Goal: Transaction & Acquisition: Book appointment/travel/reservation

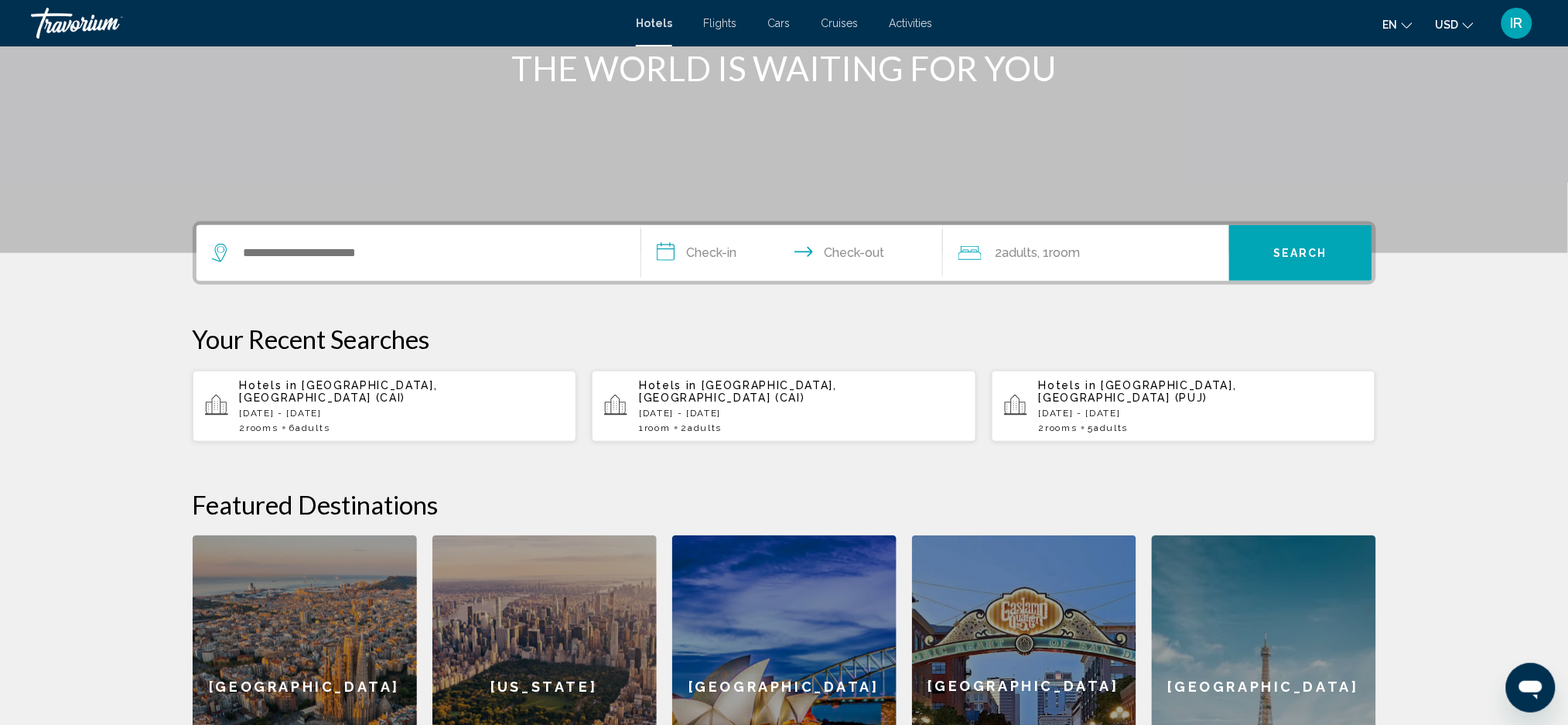
scroll to position [205, 0]
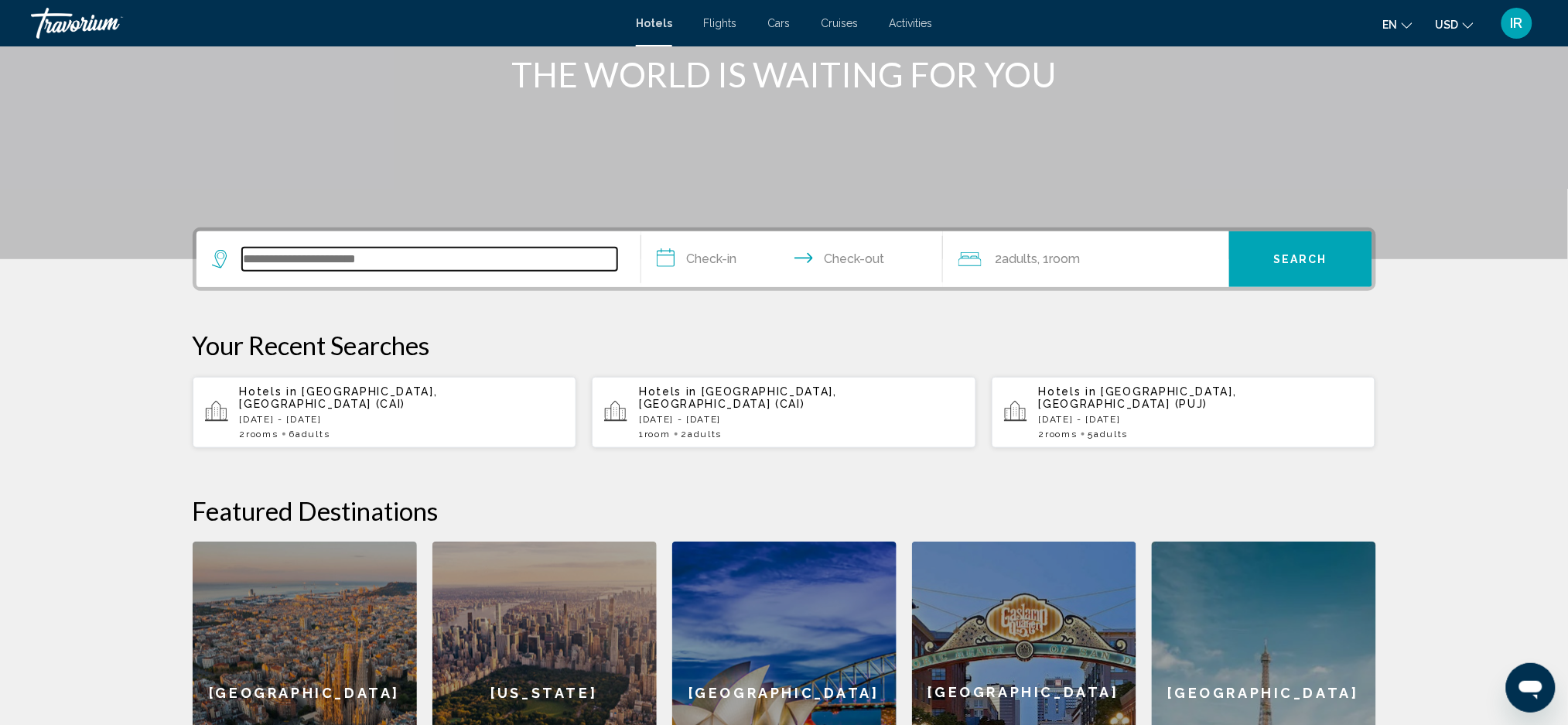
click at [574, 266] on input "Search widget" at bounding box center [429, 259] width 375 height 24
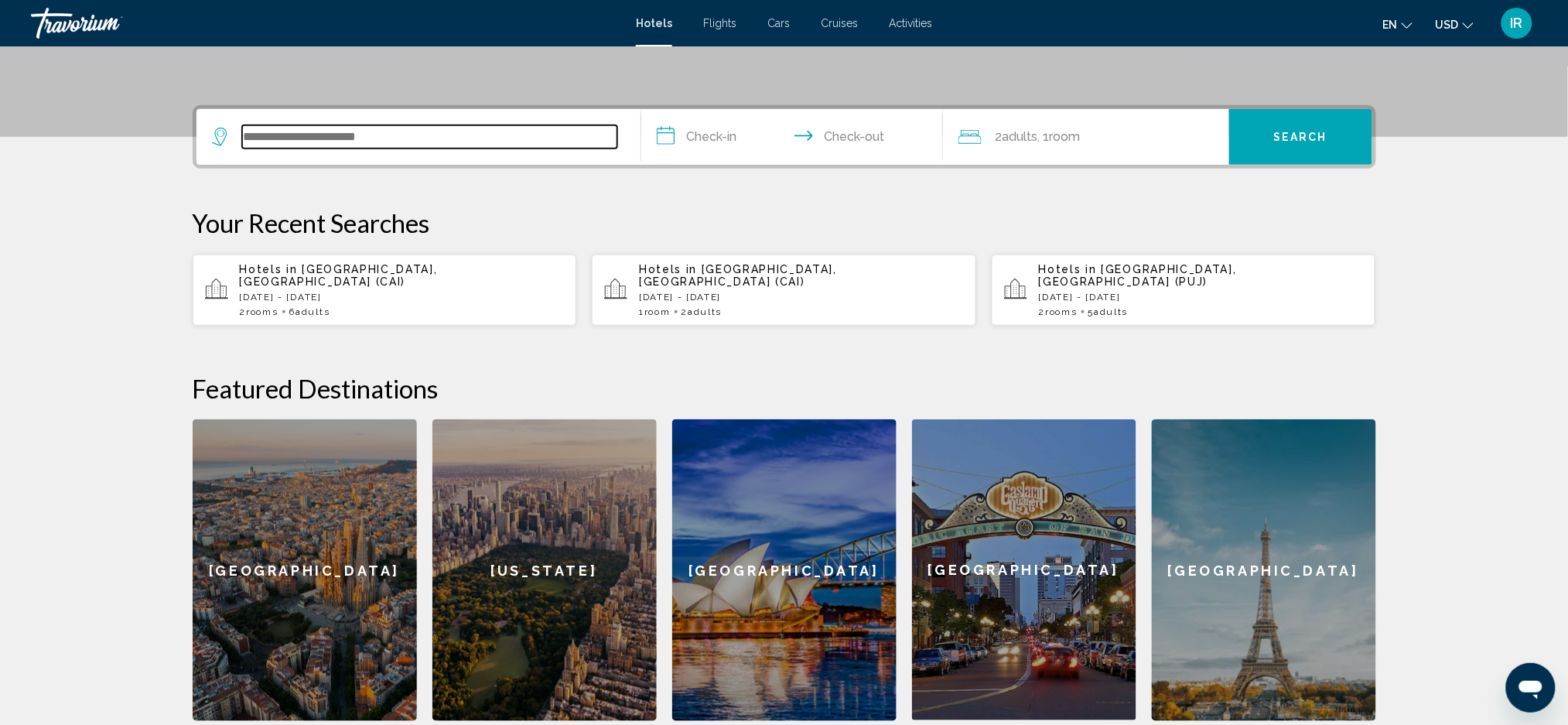
scroll to position [381, 0]
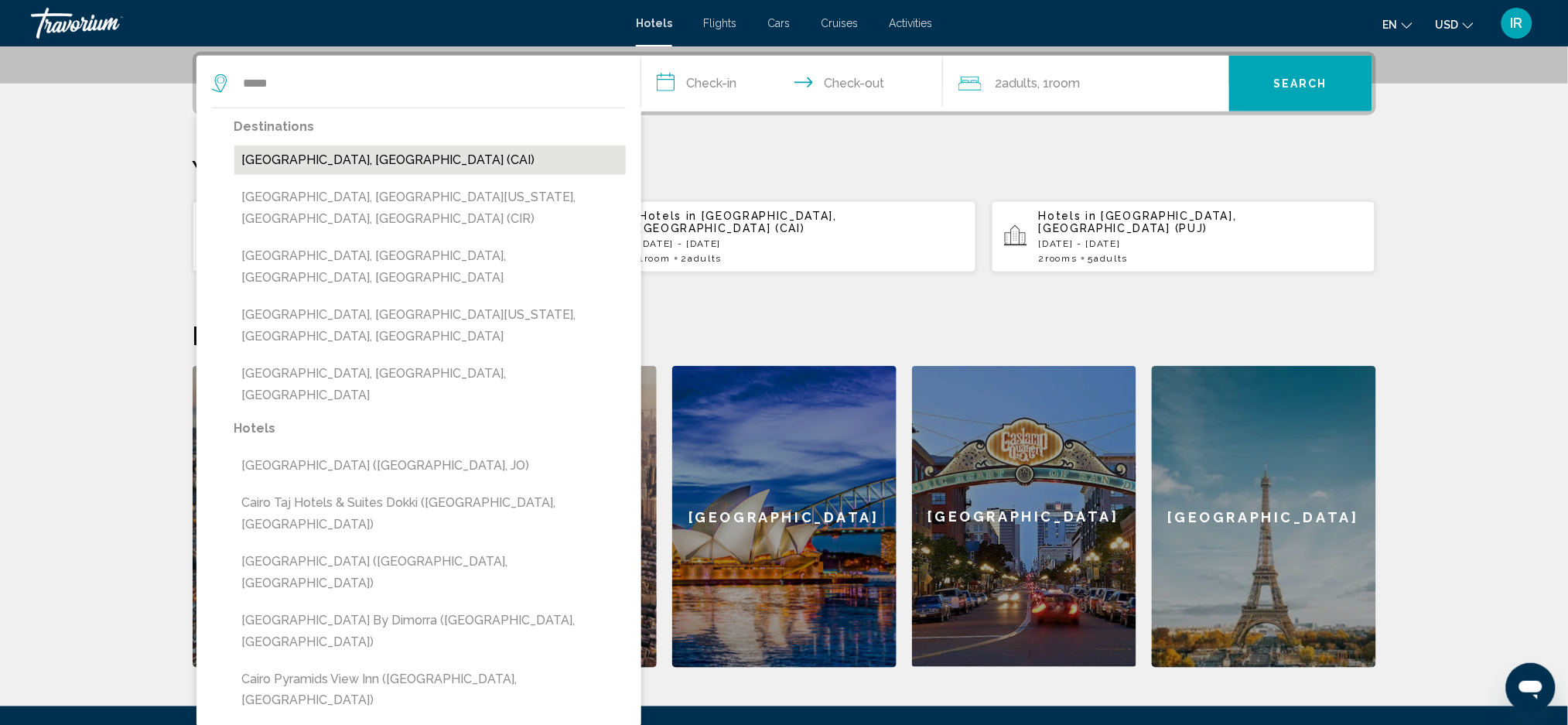
click at [511, 168] on button "[GEOGRAPHIC_DATA], [GEOGRAPHIC_DATA] (CAI)" at bounding box center [430, 160] width 391 height 29
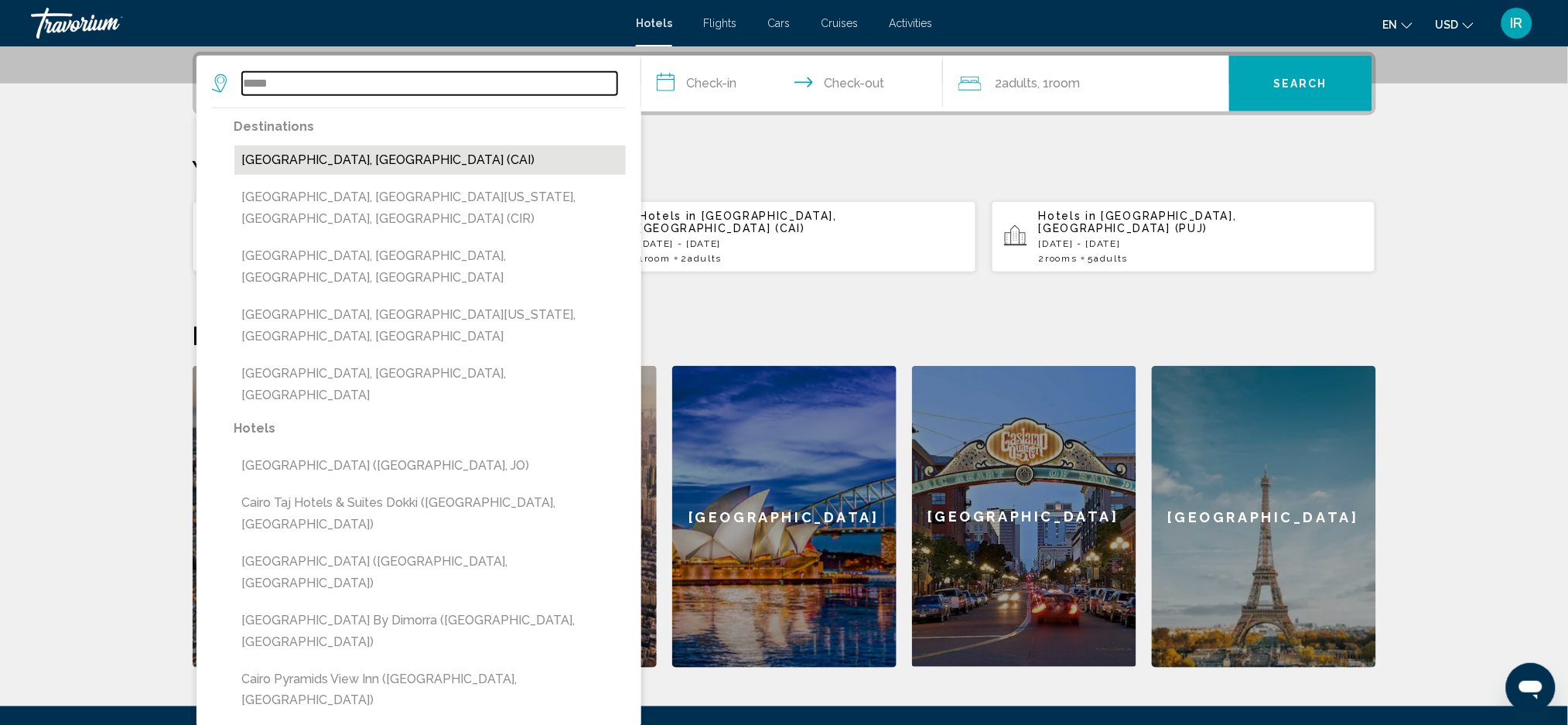
type input "**********"
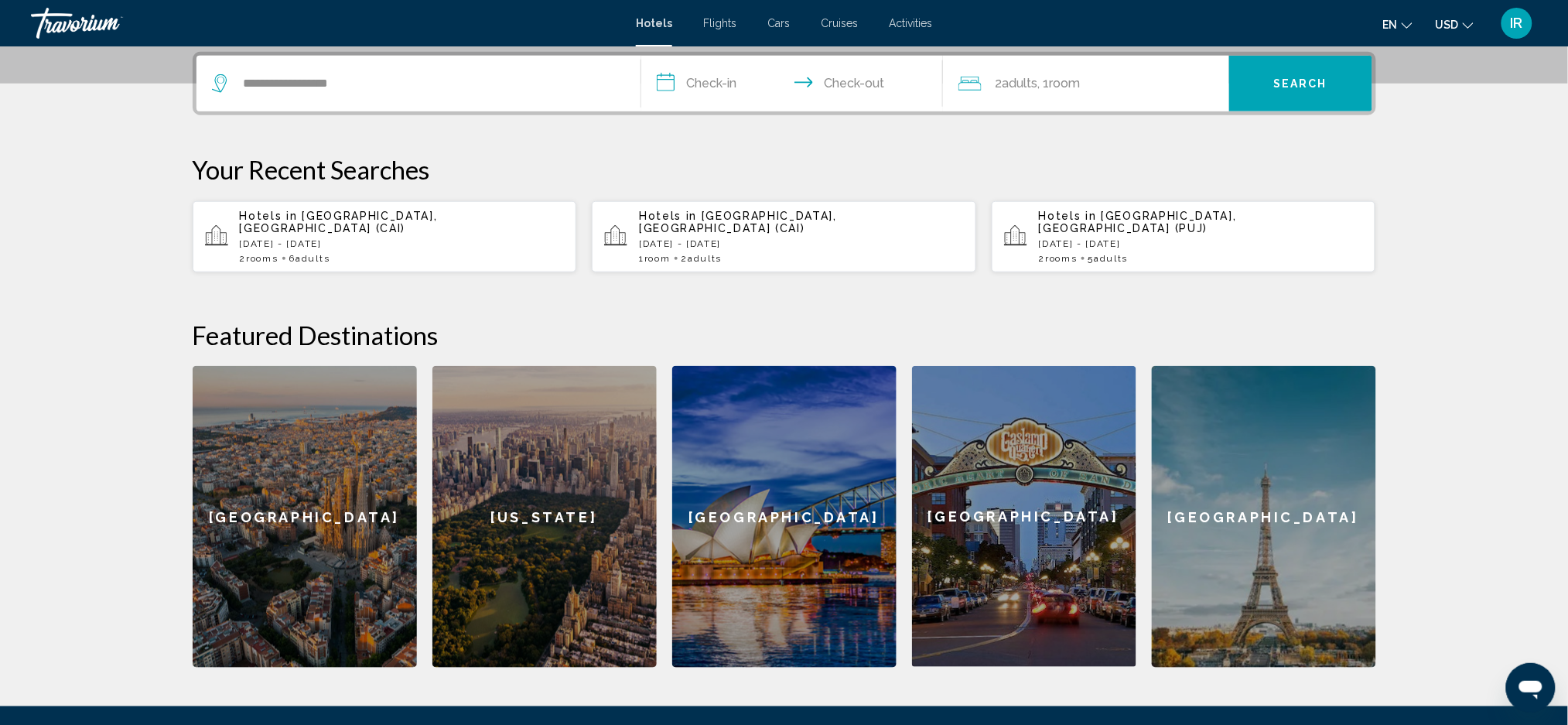
click at [717, 81] on input "**********" at bounding box center [795, 85] width 308 height 61
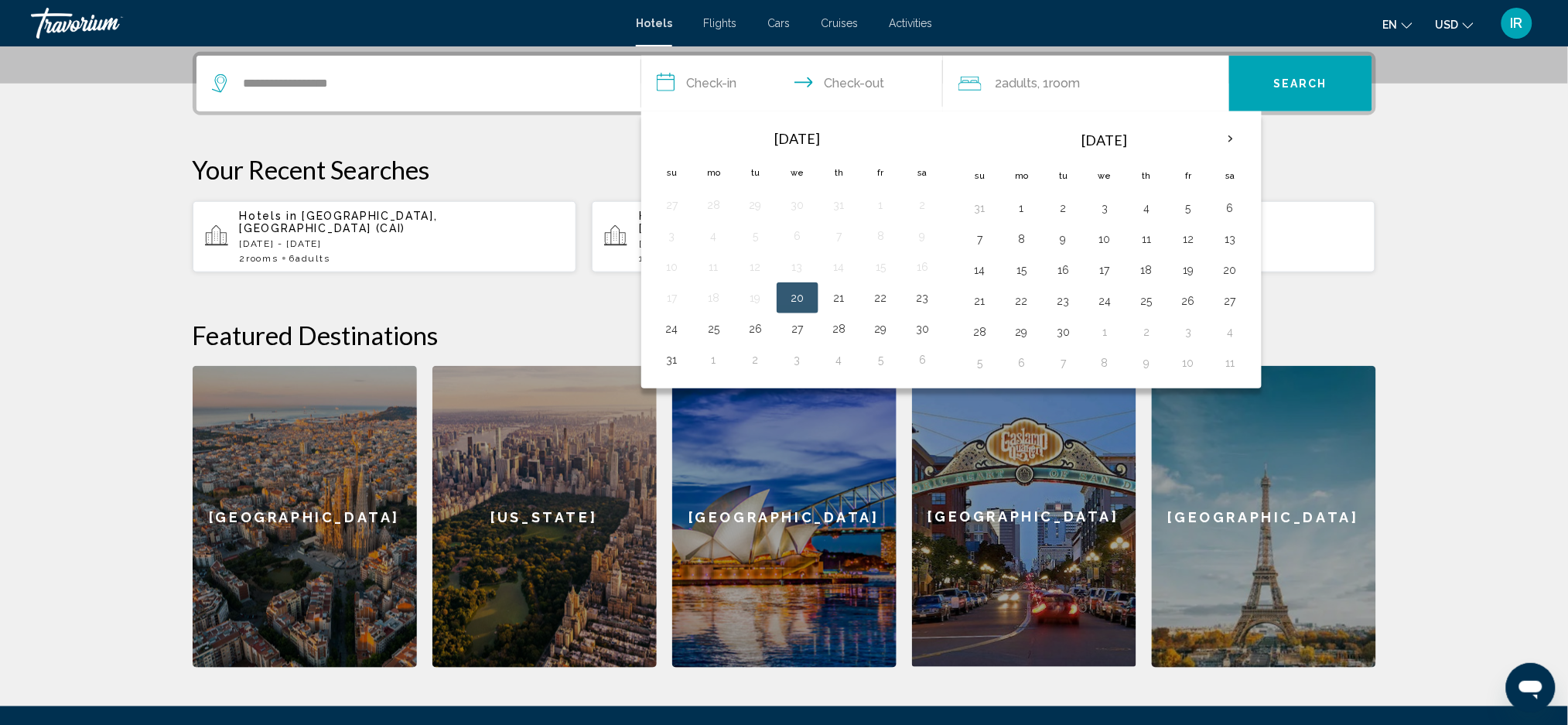
click at [1217, 134] on th "Next month" at bounding box center [1230, 140] width 42 height 34
click at [1236, 132] on th "Next month" at bounding box center [1230, 140] width 42 height 34
click at [982, 372] on button "30" at bounding box center [979, 362] width 24 height 22
click at [1178, 365] on button "5" at bounding box center [1188, 362] width 24 height 22
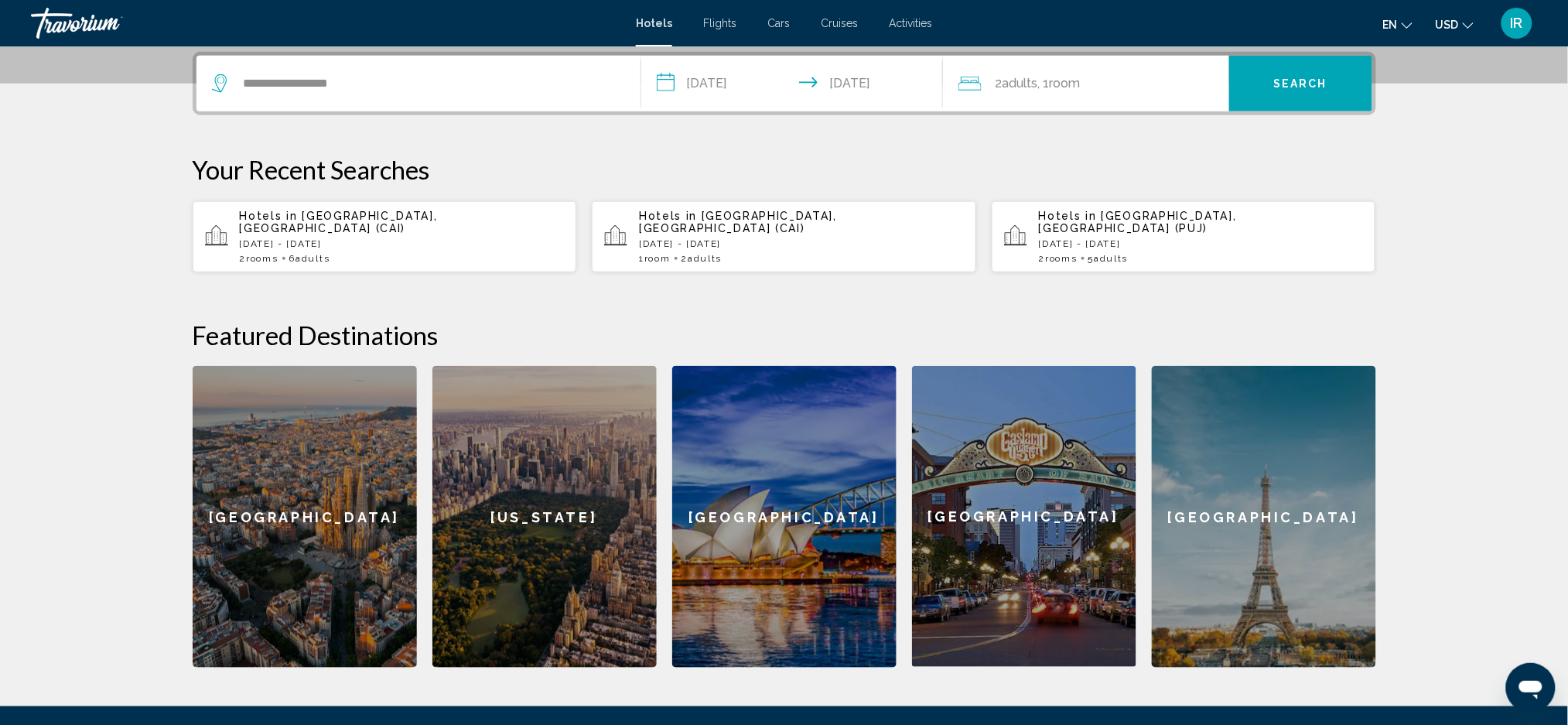
click at [735, 83] on input "**********" at bounding box center [795, 85] width 308 height 61
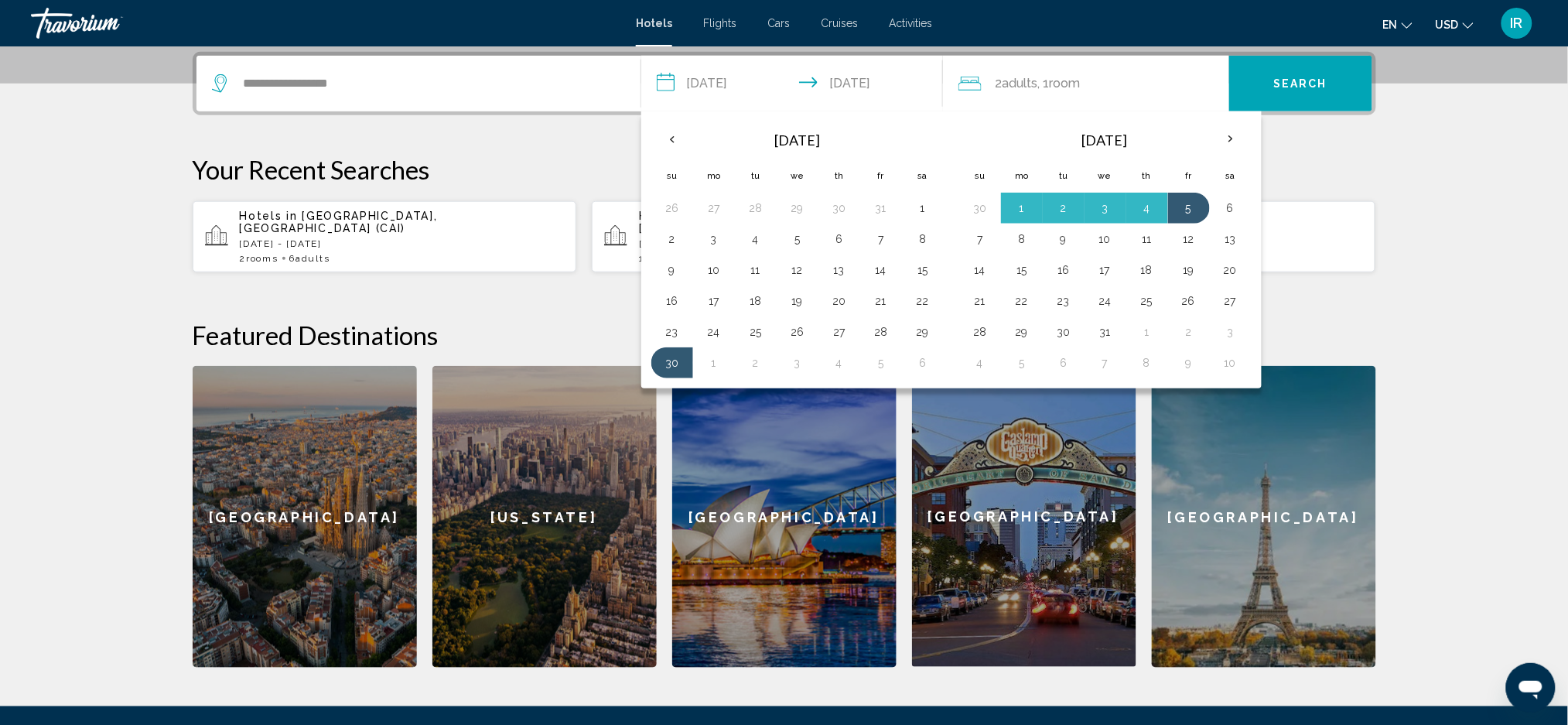
click at [1239, 130] on th "Next month" at bounding box center [1230, 140] width 42 height 34
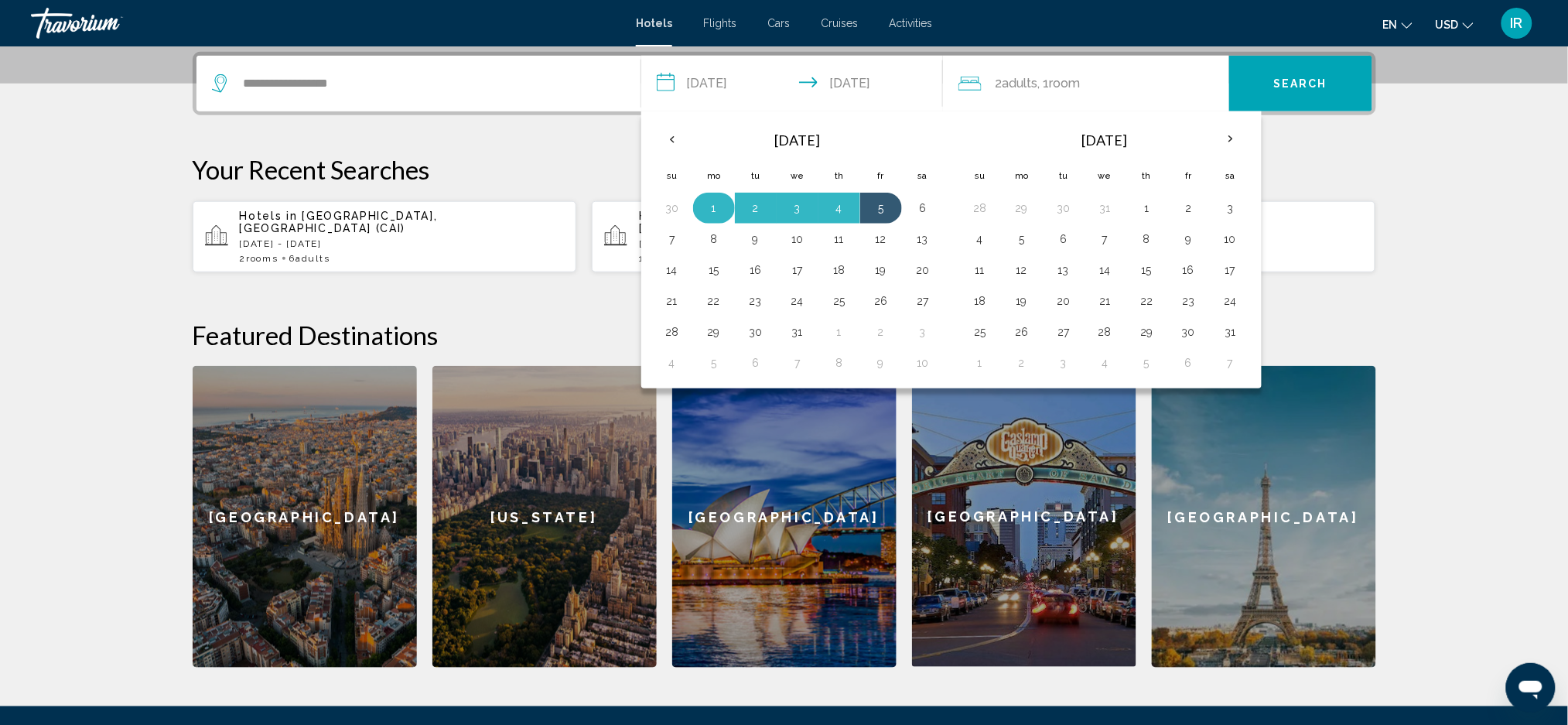
click at [719, 215] on button "1" at bounding box center [713, 208] width 24 height 22
click at [679, 242] on button "7" at bounding box center [671, 239] width 24 height 22
type input "**********"
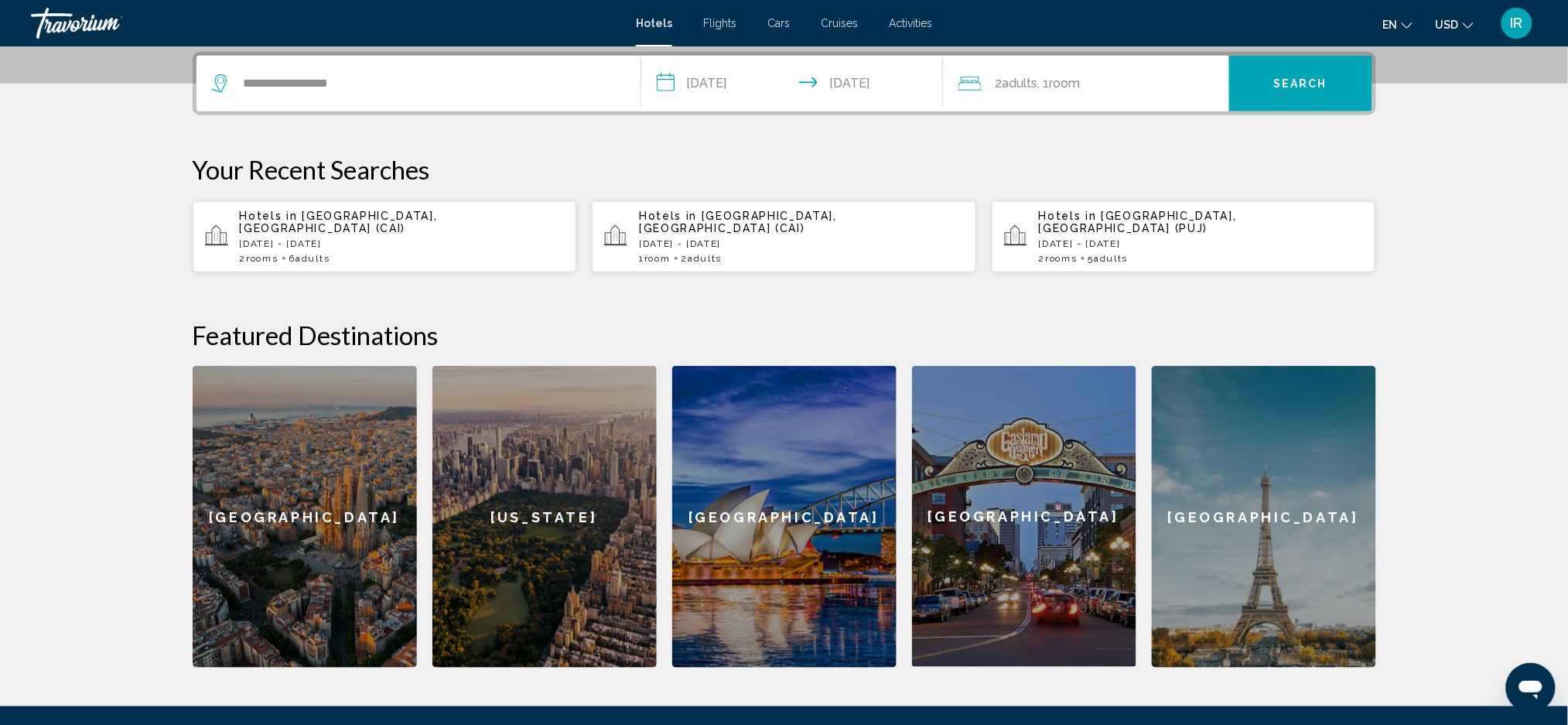
click at [1310, 85] on span "Search" at bounding box center [1300, 84] width 54 height 13
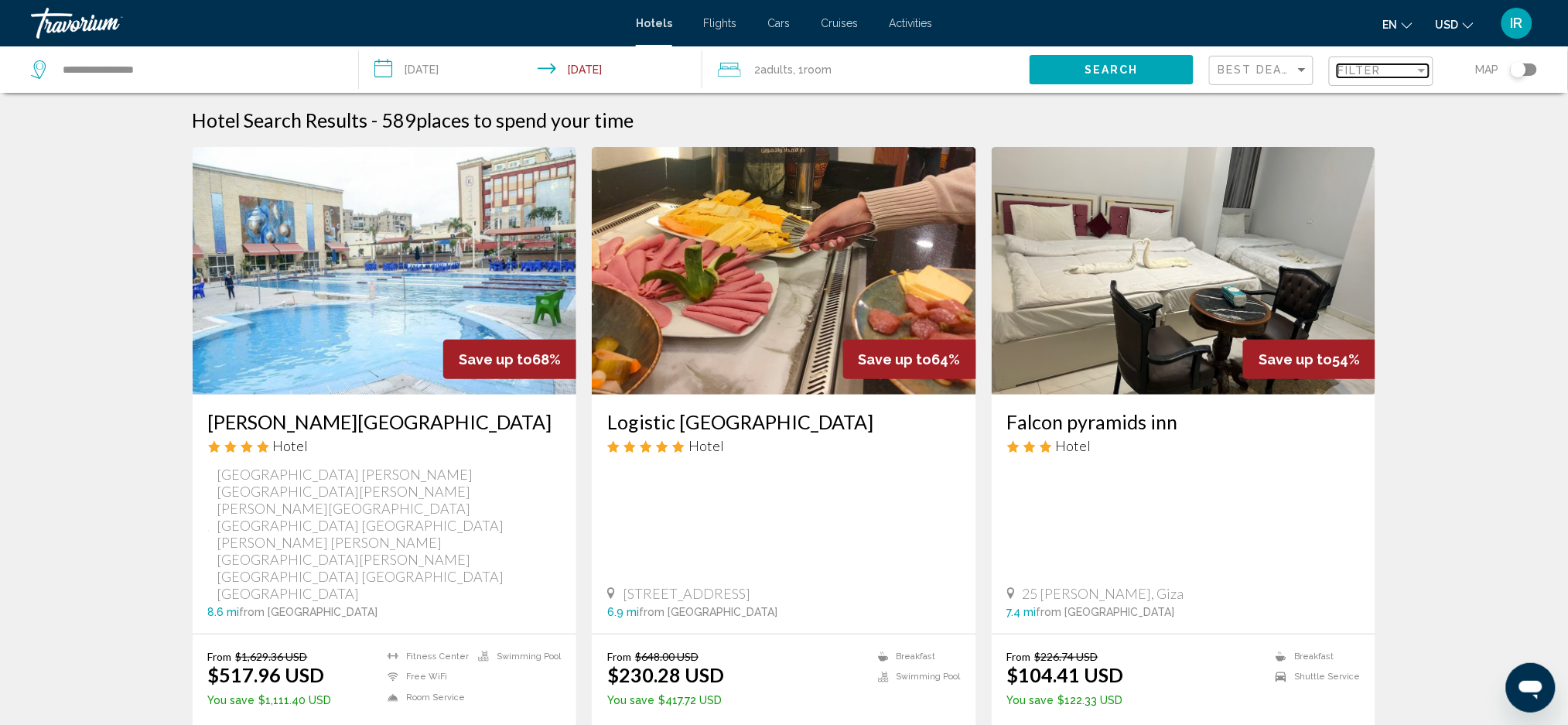
click at [1410, 72] on div "Filter" at bounding box center [1375, 71] width 77 height 13
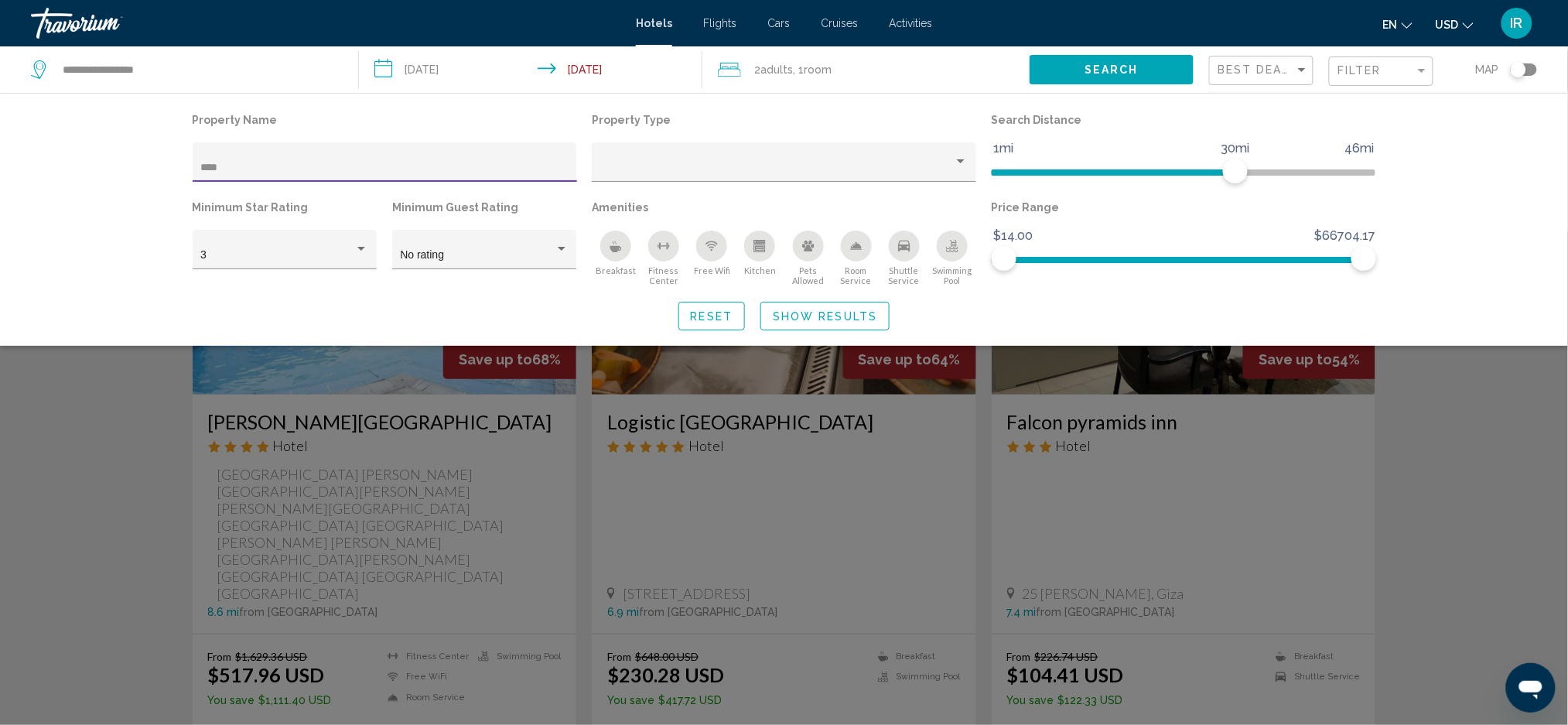
type input "*****"
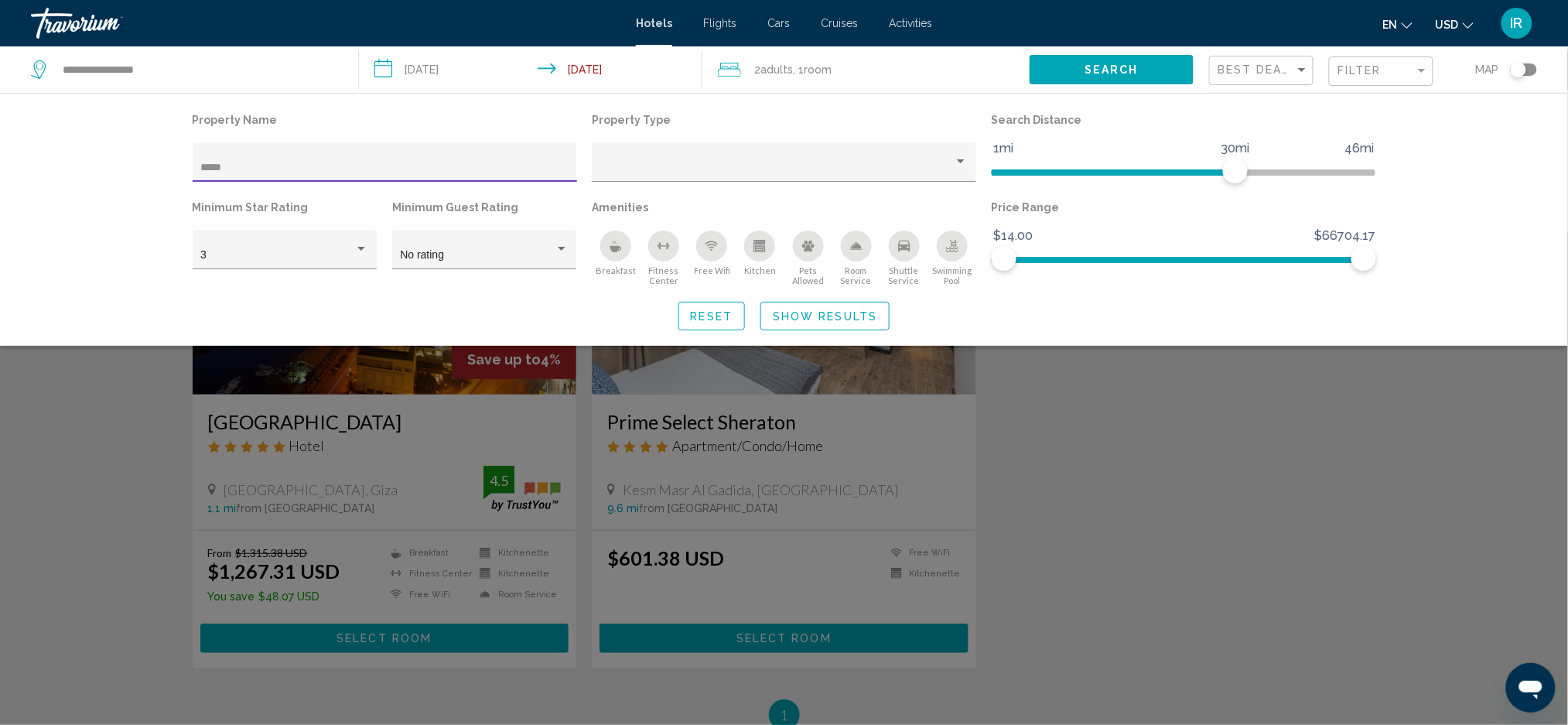
click at [1130, 527] on div "Search widget" at bounding box center [784, 478] width 1568 height 493
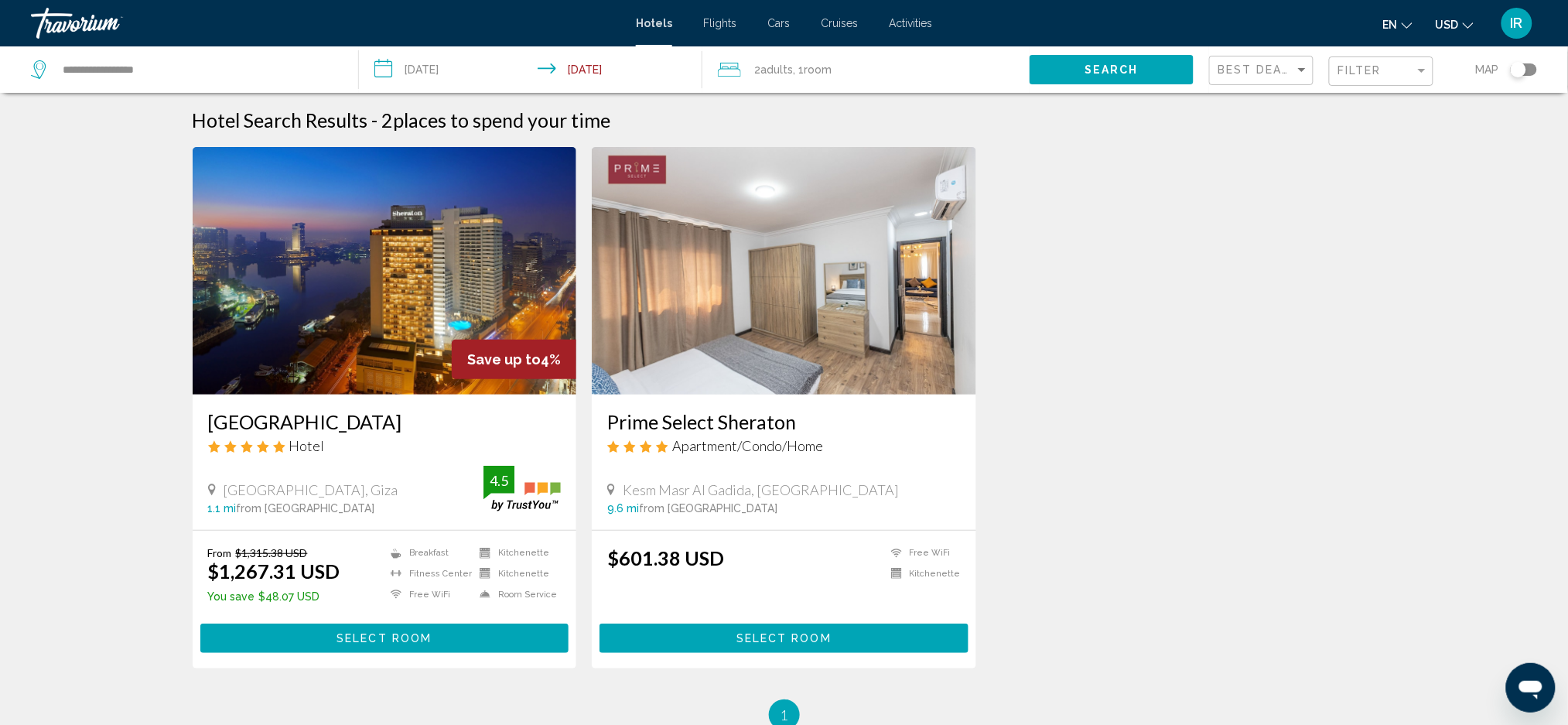
click at [435, 450] on div "Hotel" at bounding box center [385, 445] width 353 height 17
click at [505, 649] on button "Select Room" at bounding box center [384, 638] width 369 height 29
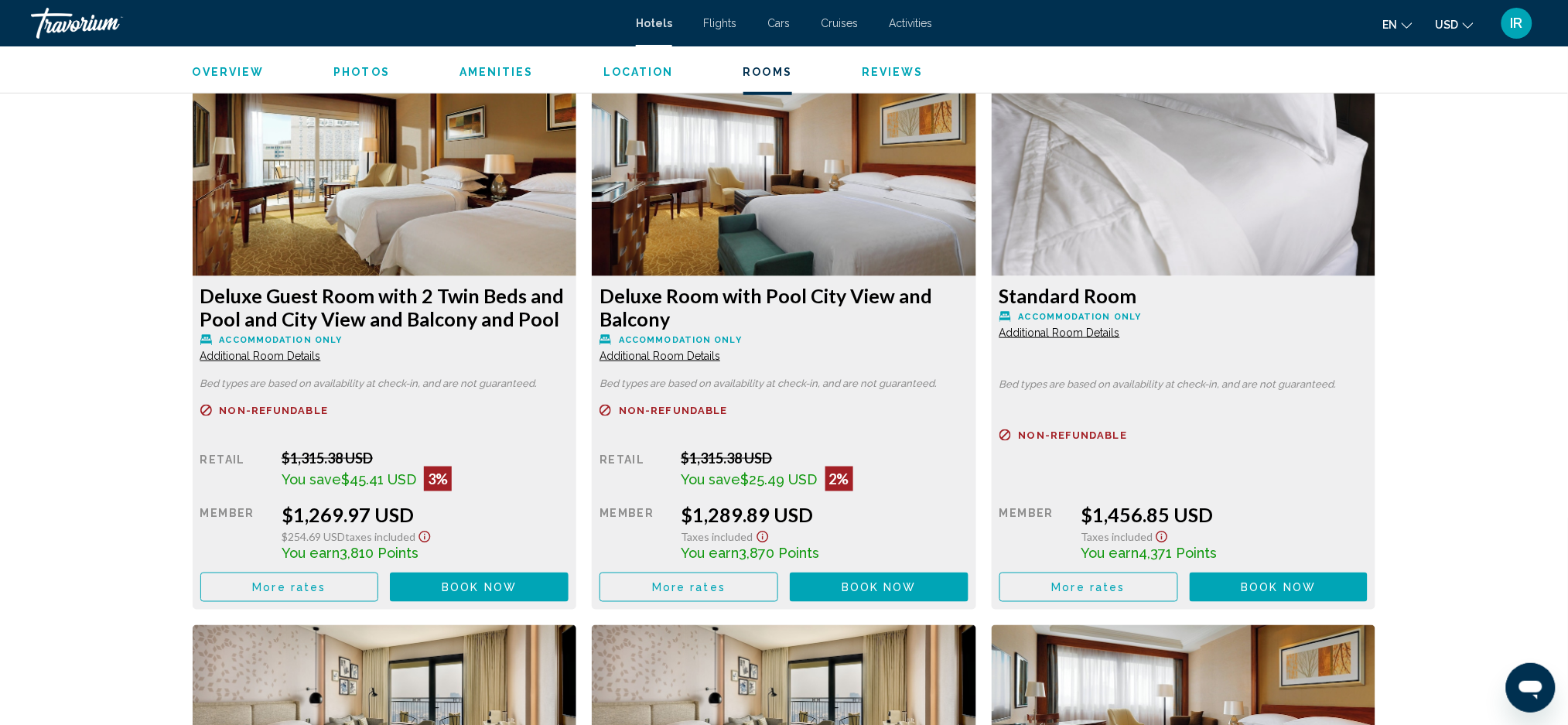
scroll to position [2629, 0]
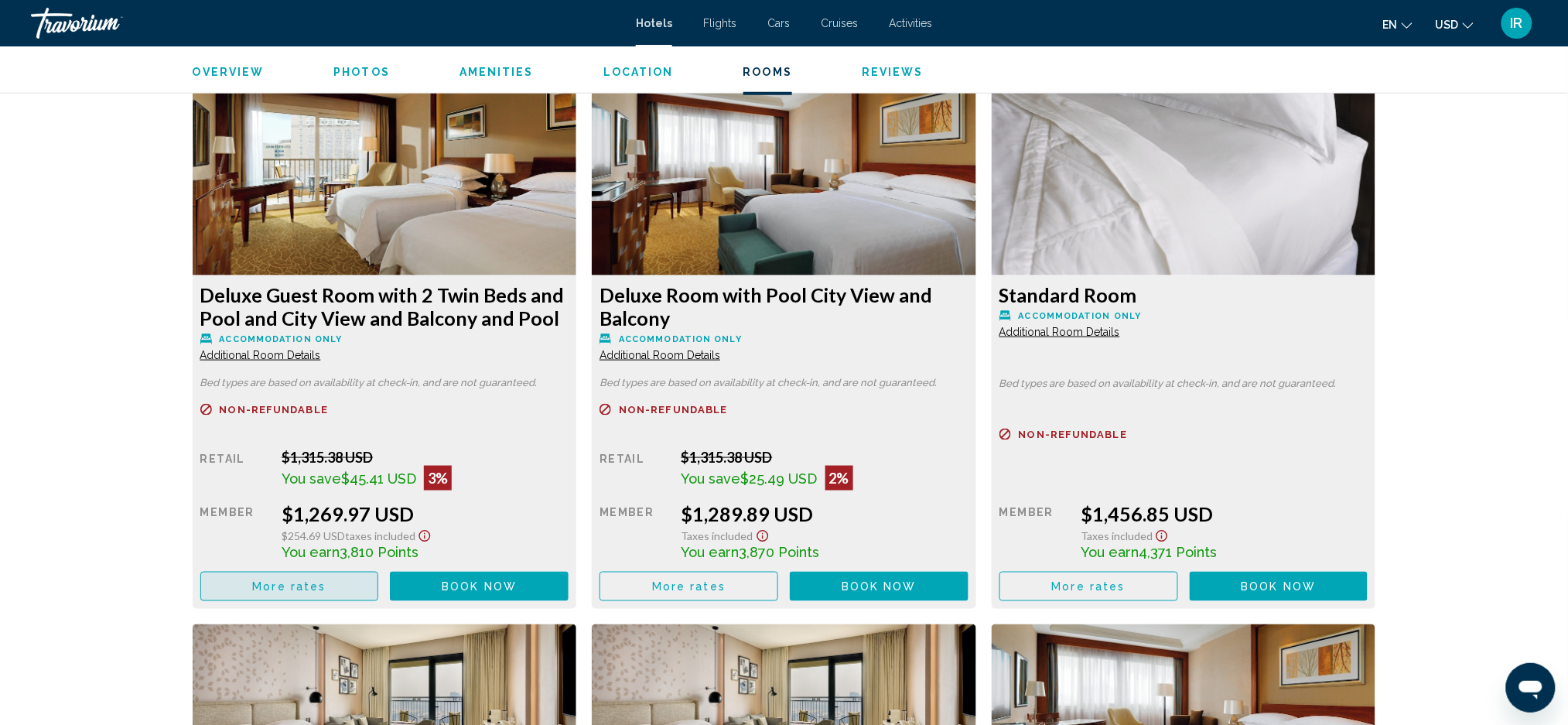
click at [263, 51] on span "More rates" at bounding box center [288, 45] width 73 height 13
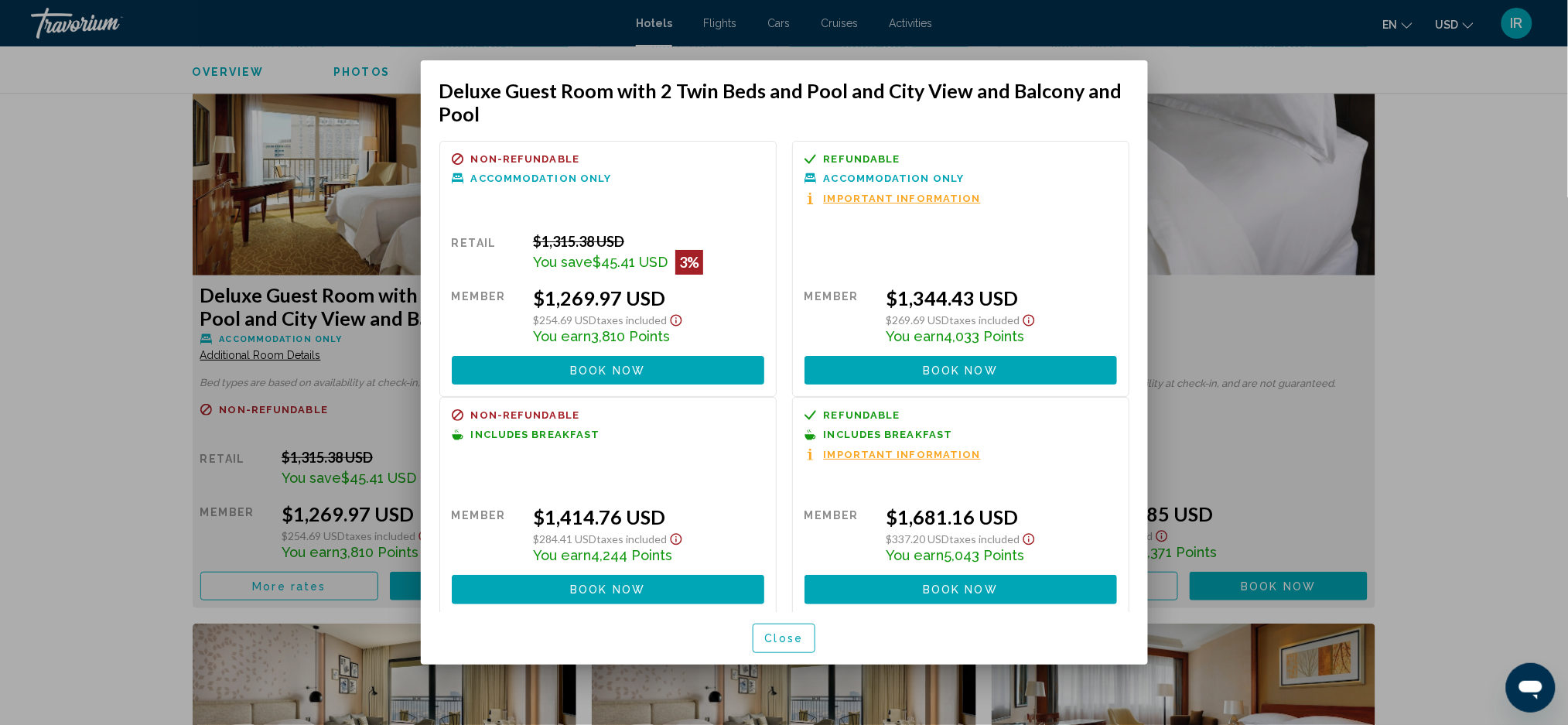
click at [135, 527] on div at bounding box center [784, 362] width 1568 height 725
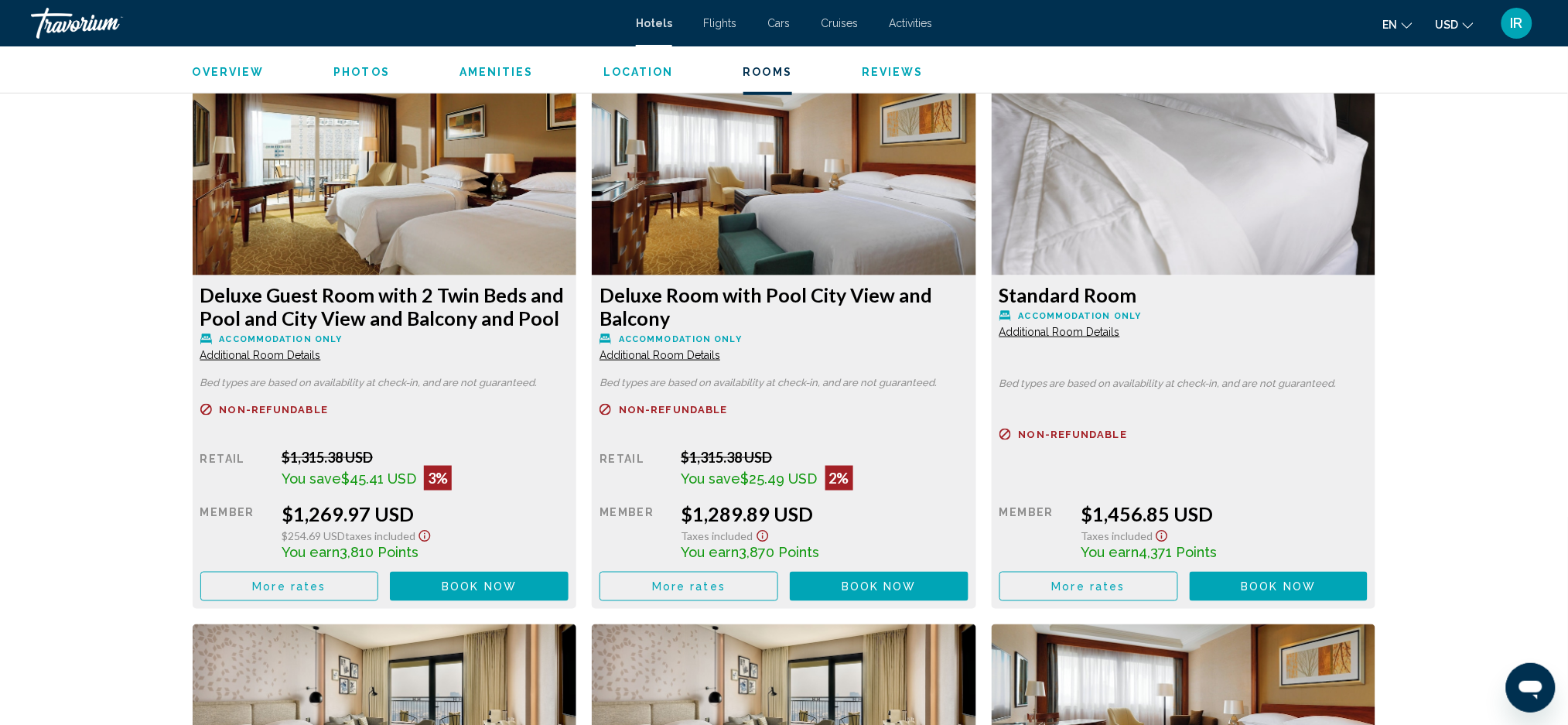
scroll to position [2632, 0]
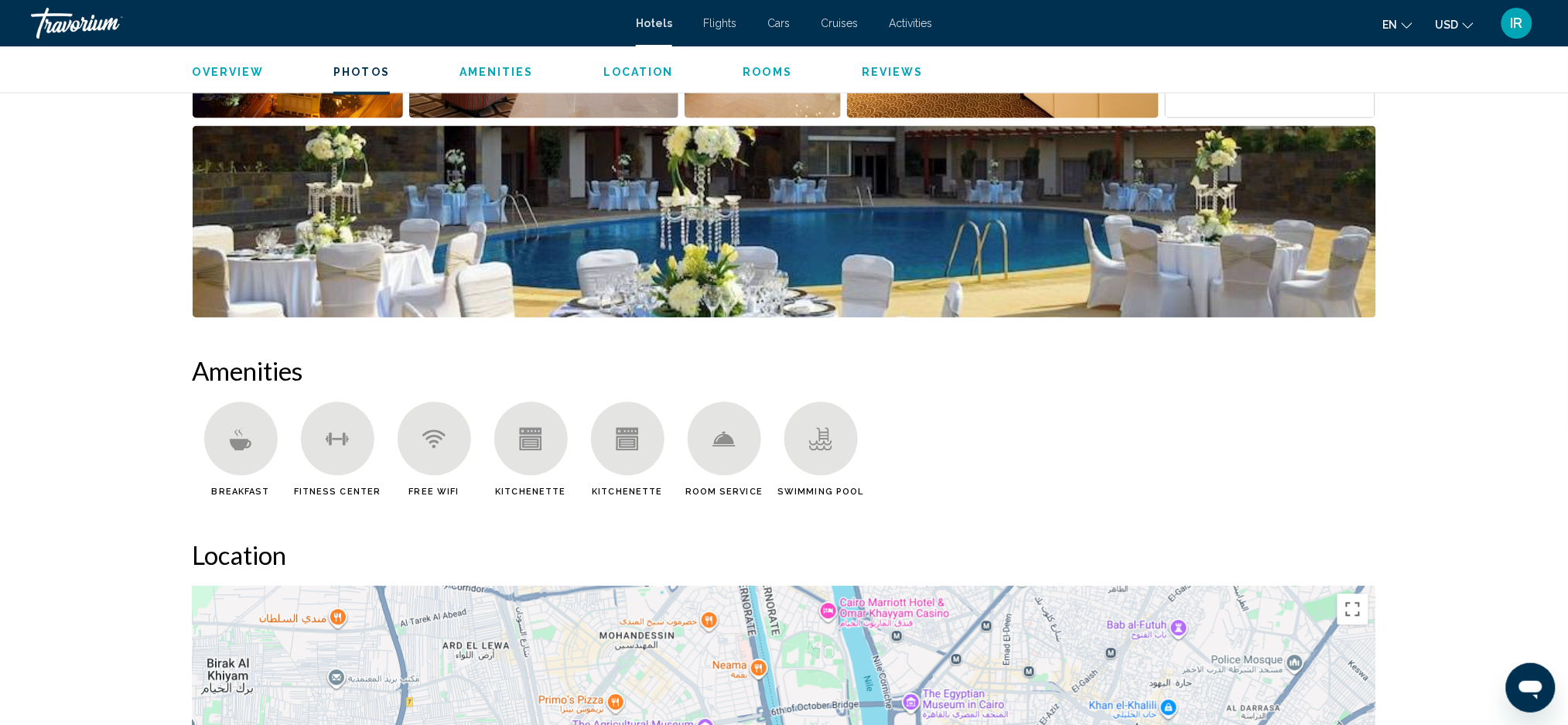
scroll to position [946, 0]
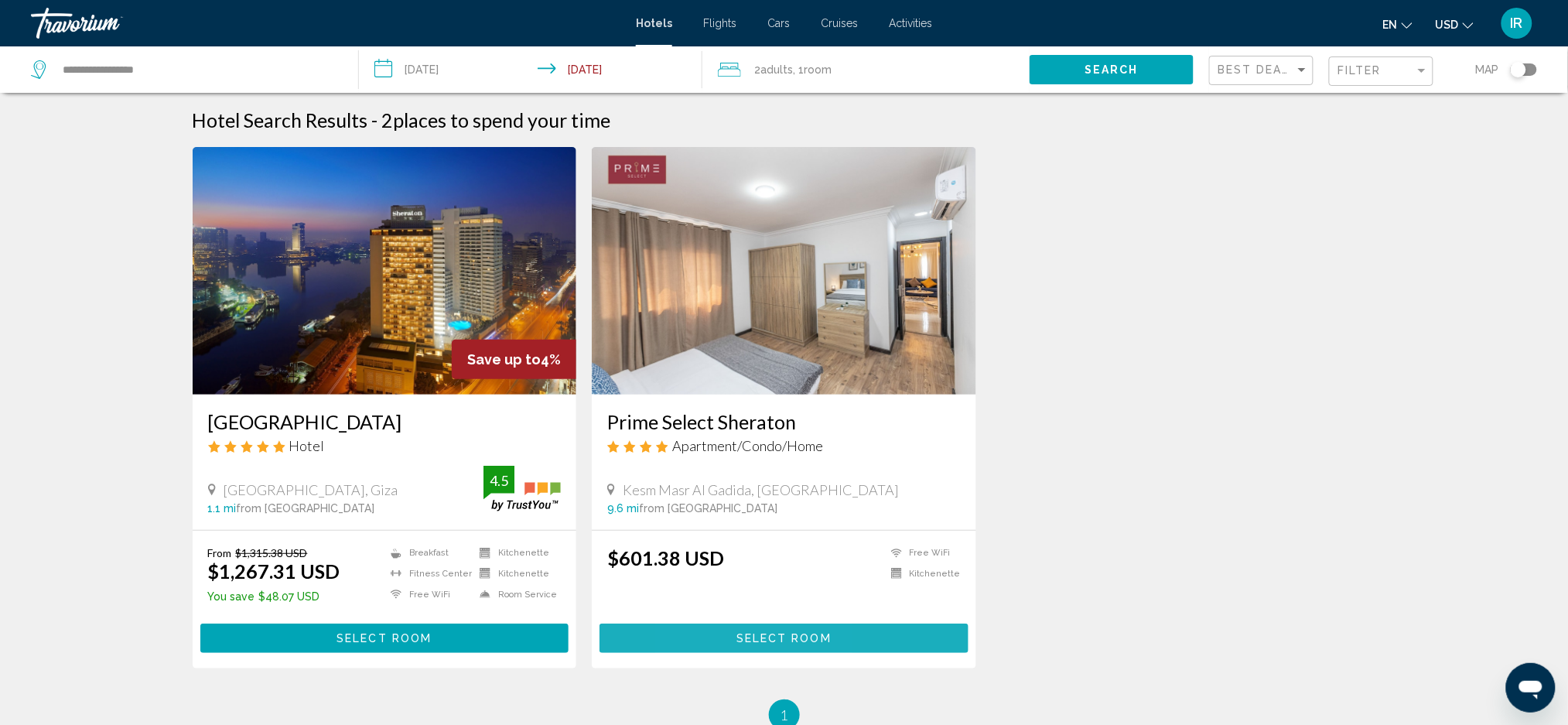
click at [713, 646] on button "Select Room" at bounding box center [784, 638] width 369 height 29
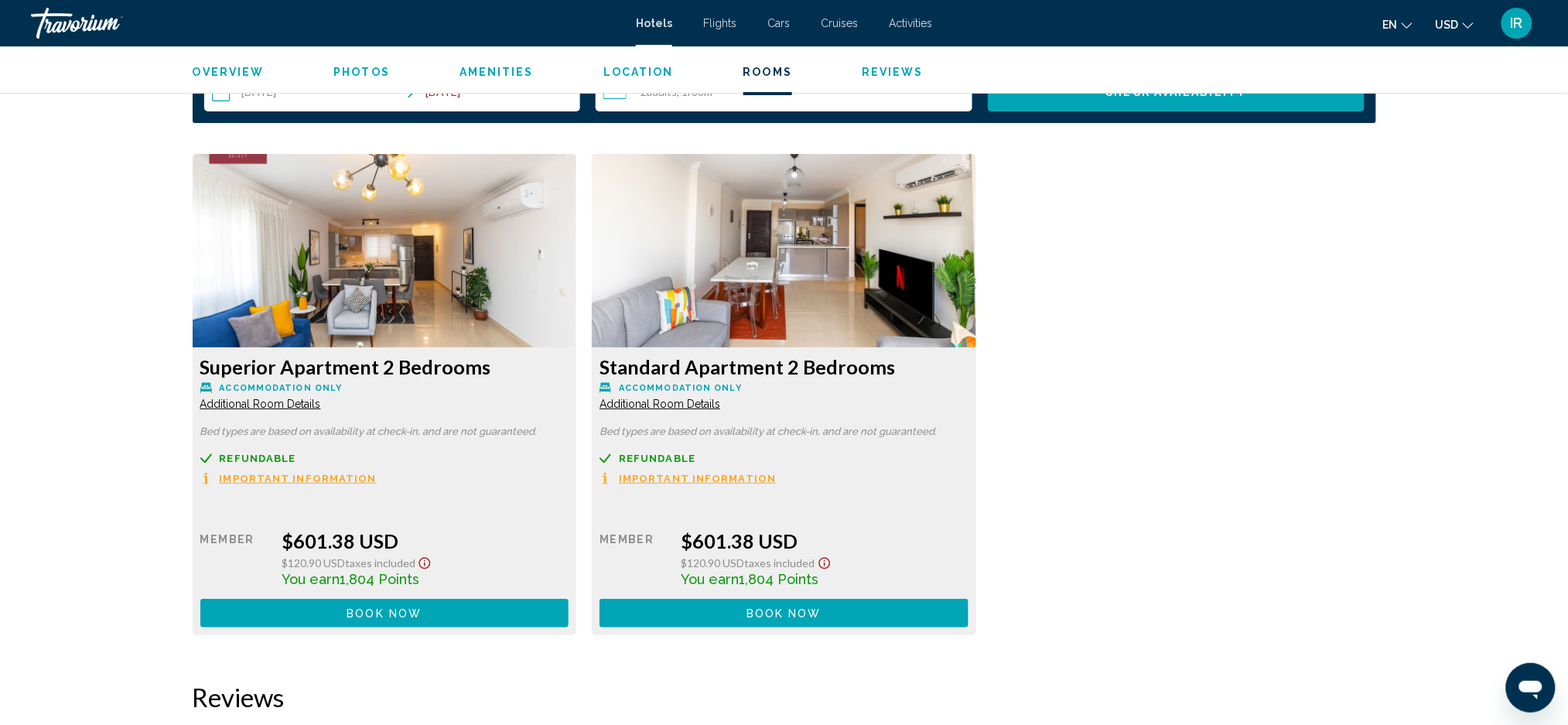
scroll to position [2041, 0]
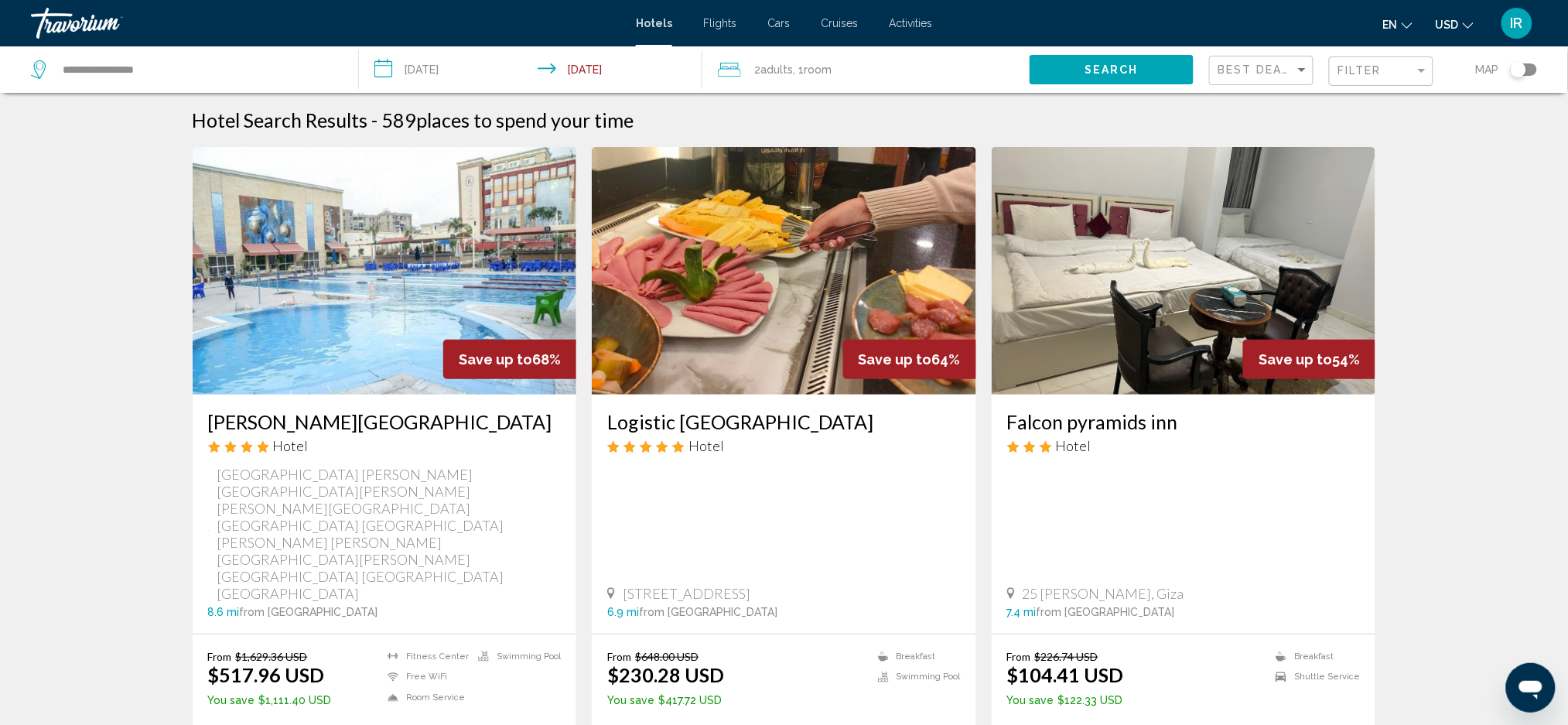
click at [1421, 76] on div "Filter" at bounding box center [1421, 71] width 14 height 13
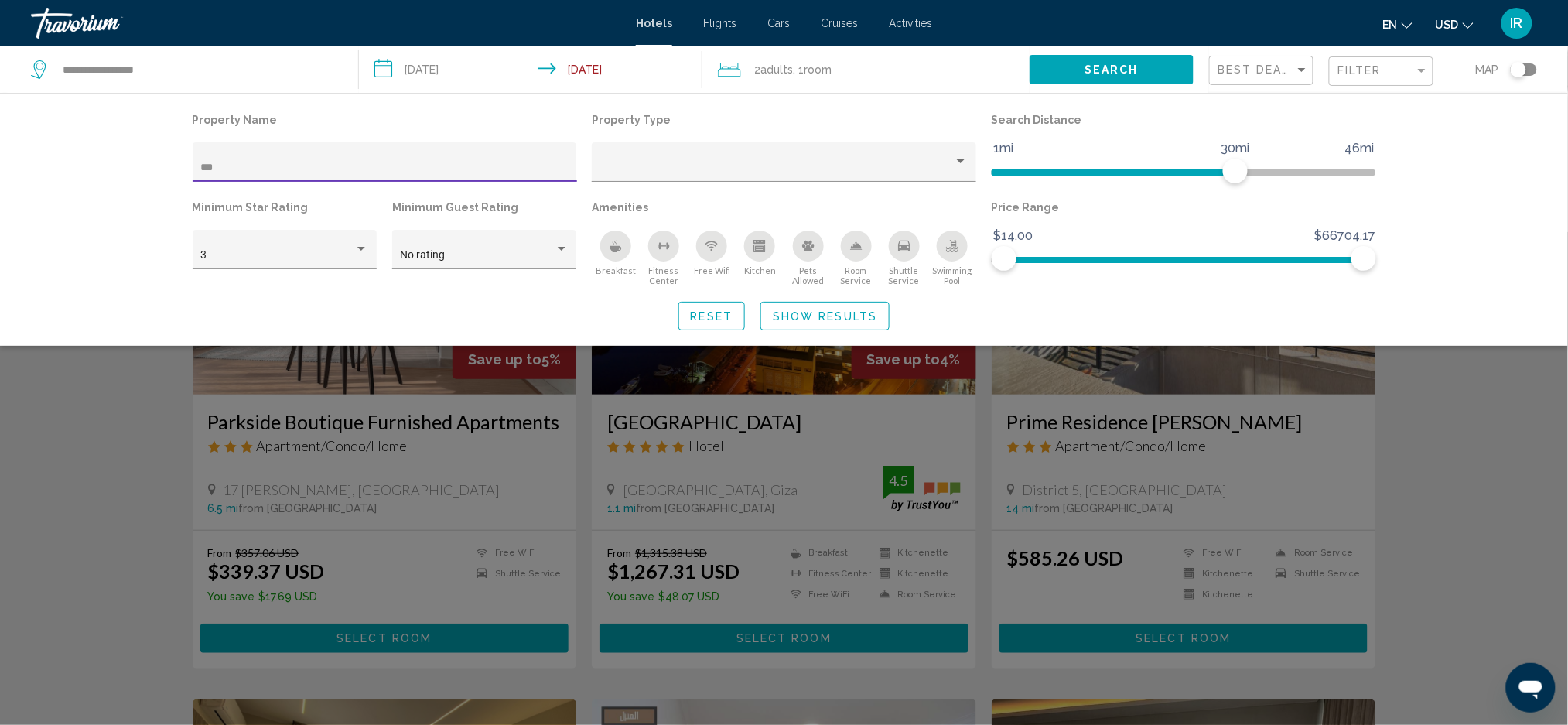
type input "***"
click at [884, 451] on div "Search widget" at bounding box center [784, 478] width 1568 height 493
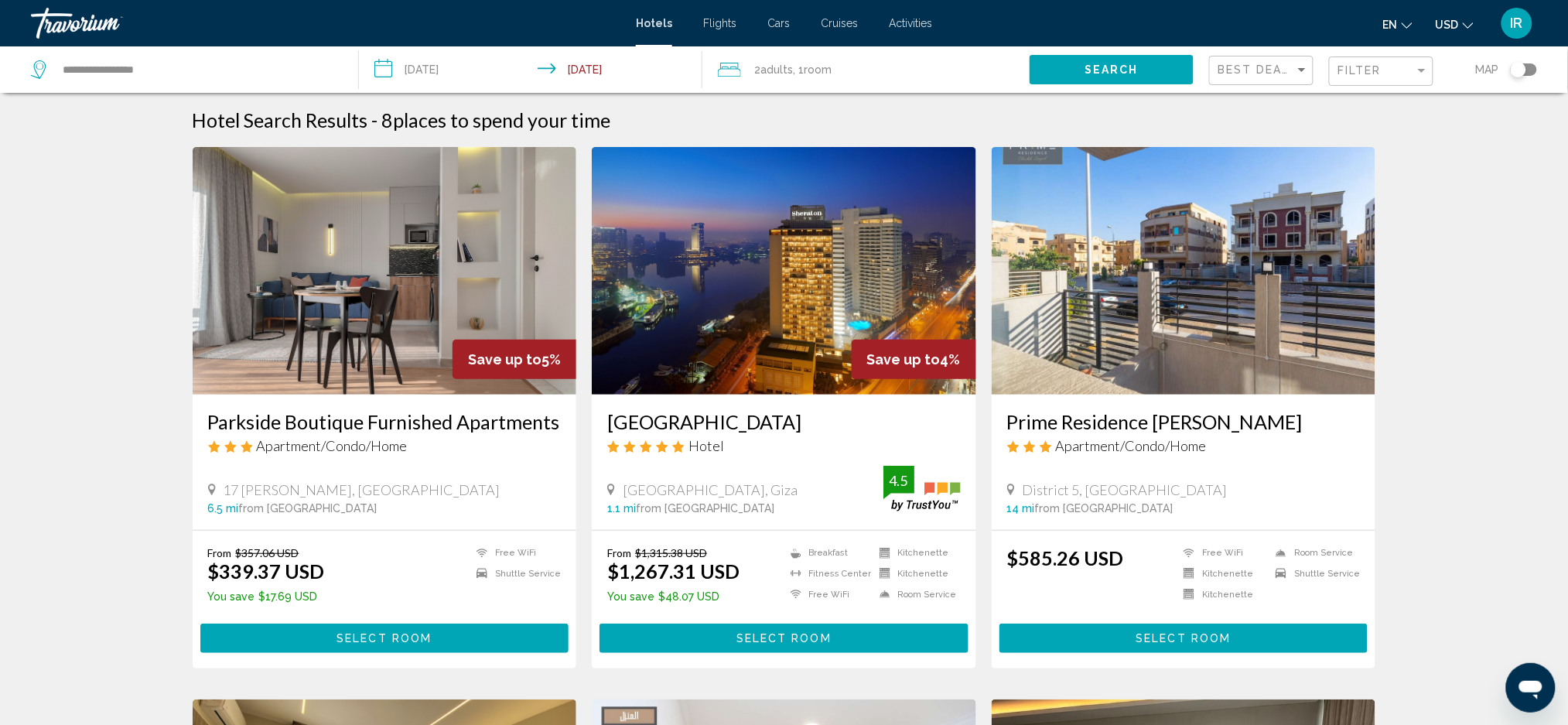
click at [923, 630] on button "Select Room" at bounding box center [784, 638] width 369 height 29
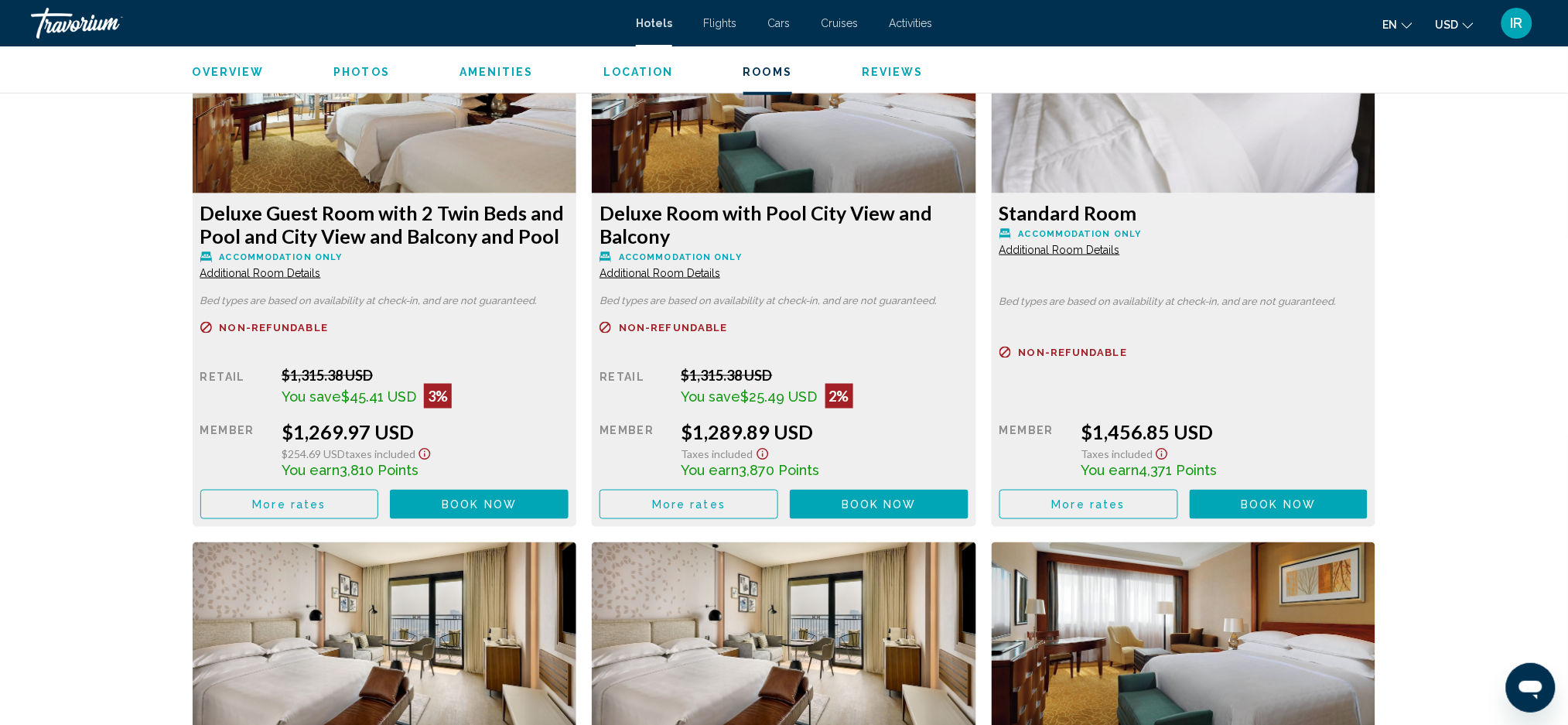
scroll to position [2691, 0]
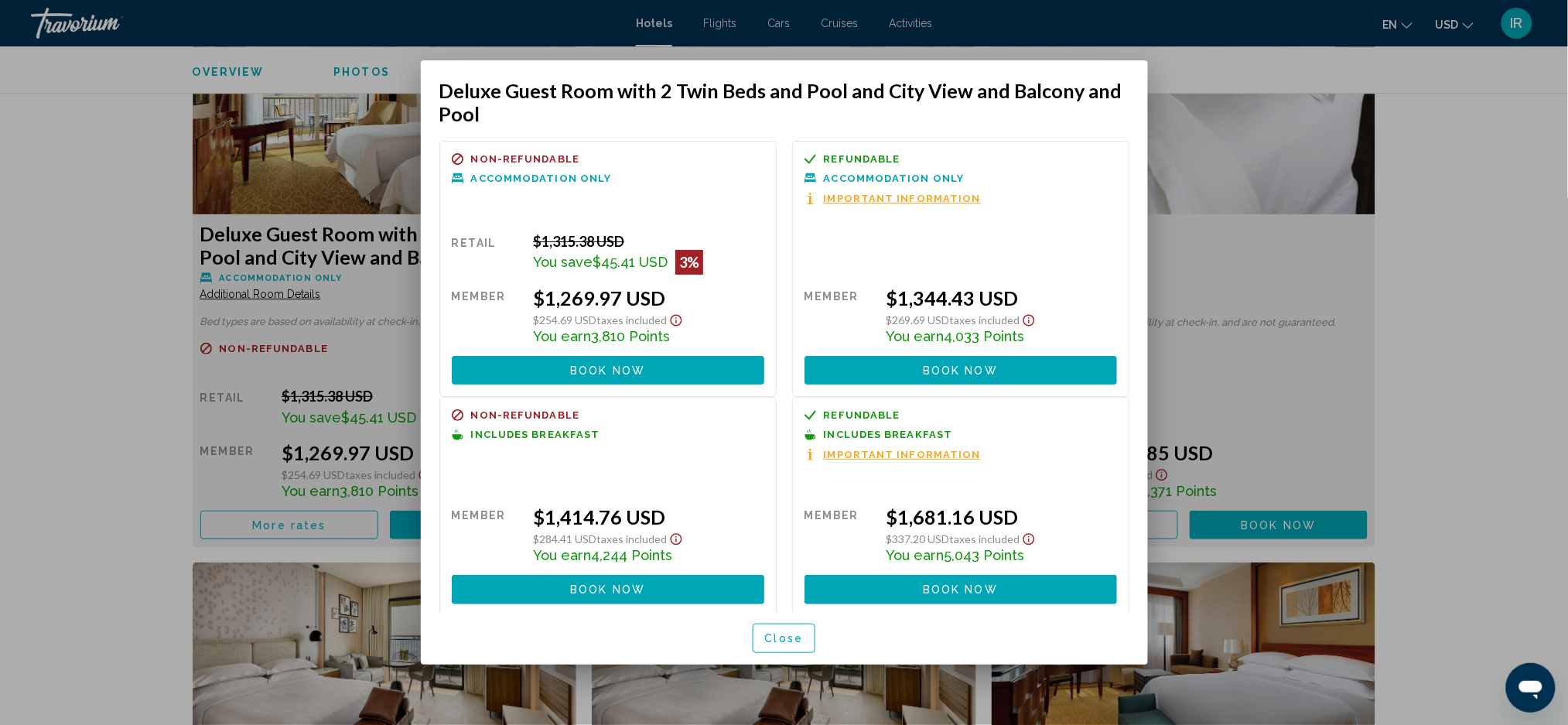
click at [105, 360] on div at bounding box center [784, 362] width 1568 height 725
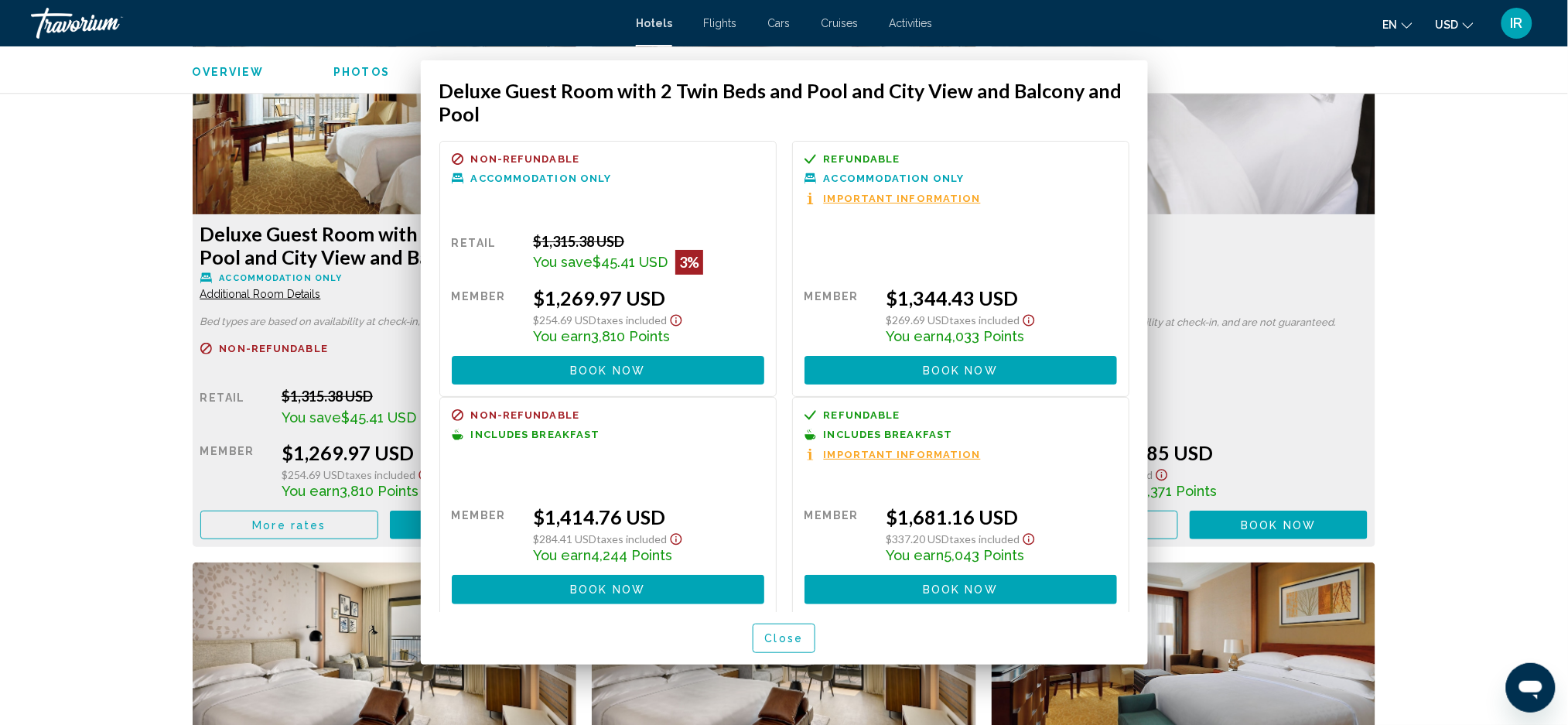
scroll to position [2691, 0]
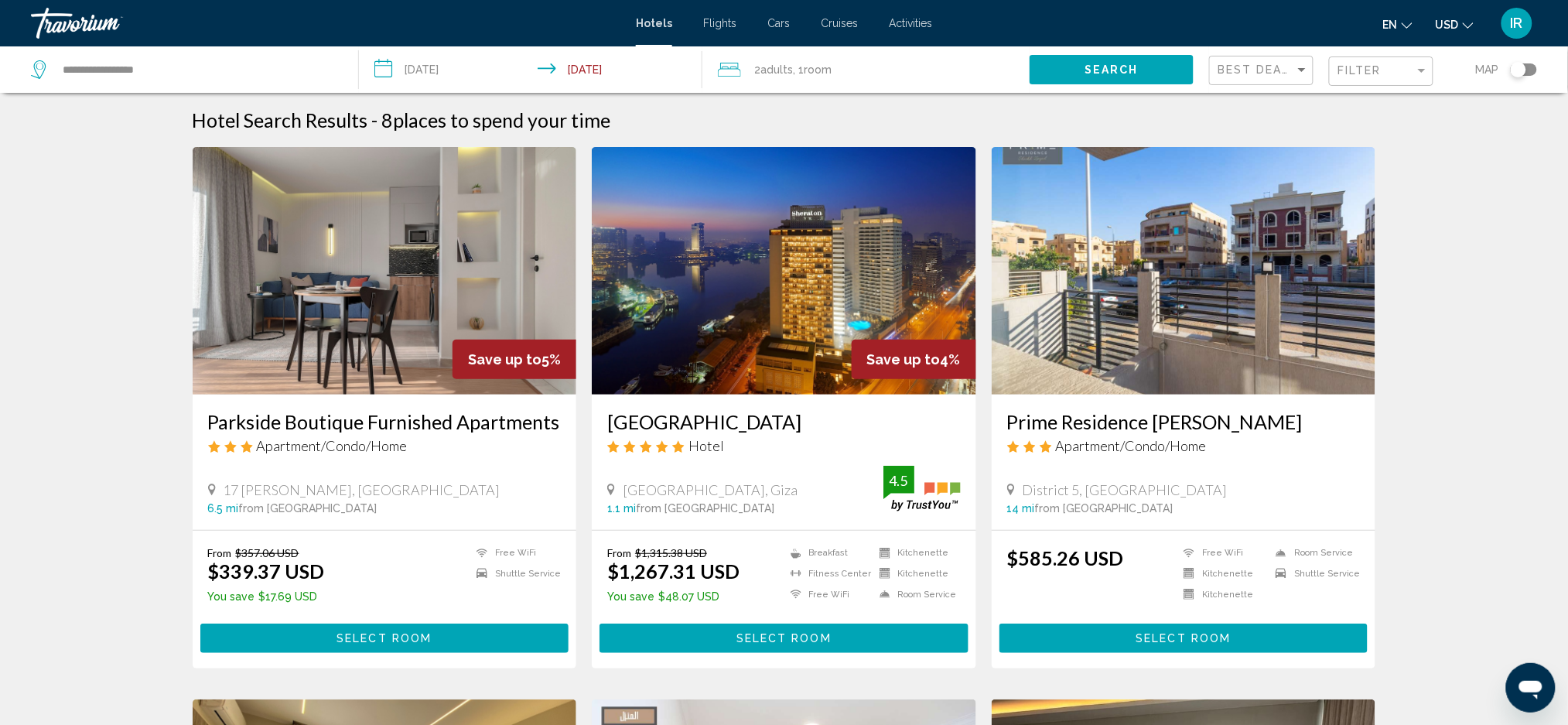
click at [198, 578] on div "From $357.06 USD $339.37 USD You save $17.69 USD Free WiFi Shuttle Service Sele…" at bounding box center [385, 599] width 384 height 137
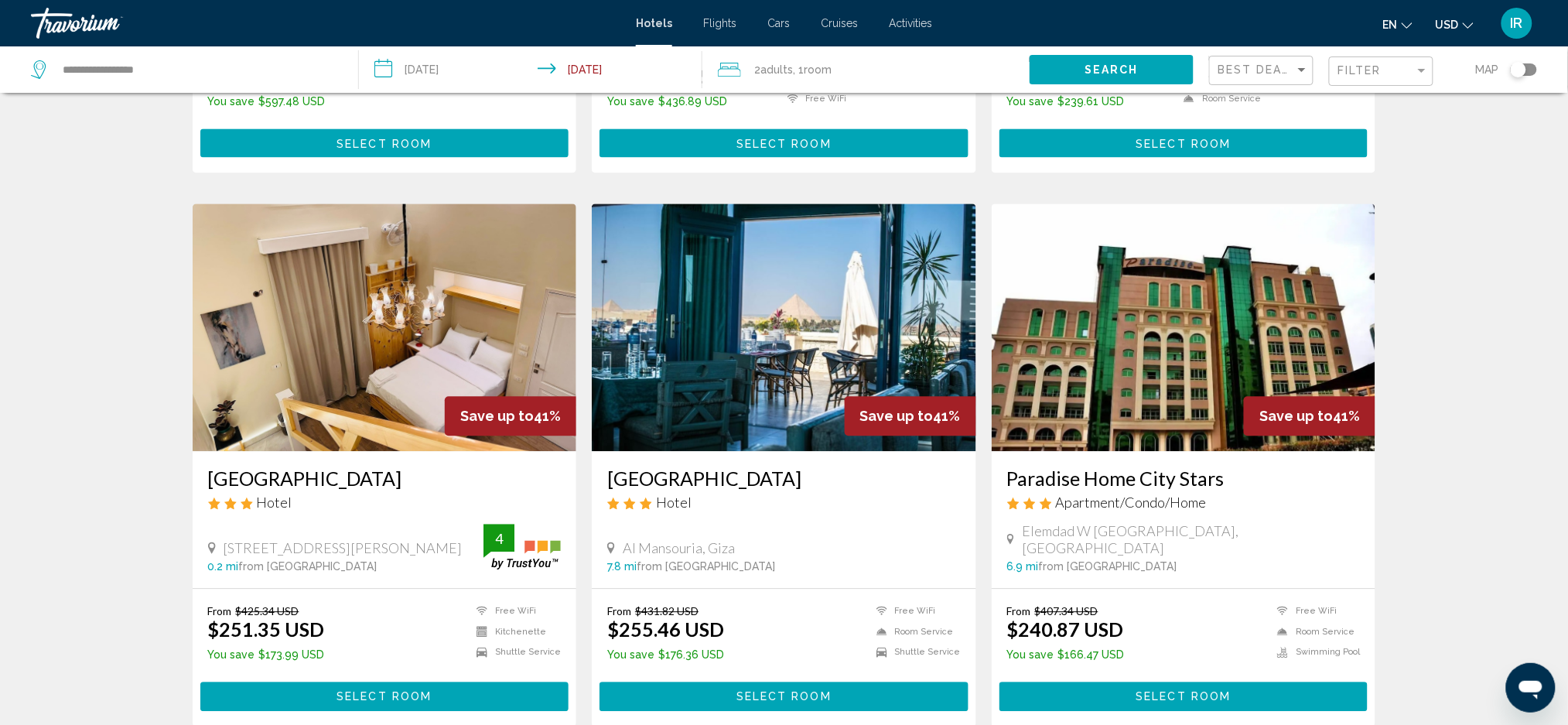
scroll to position [1152, 0]
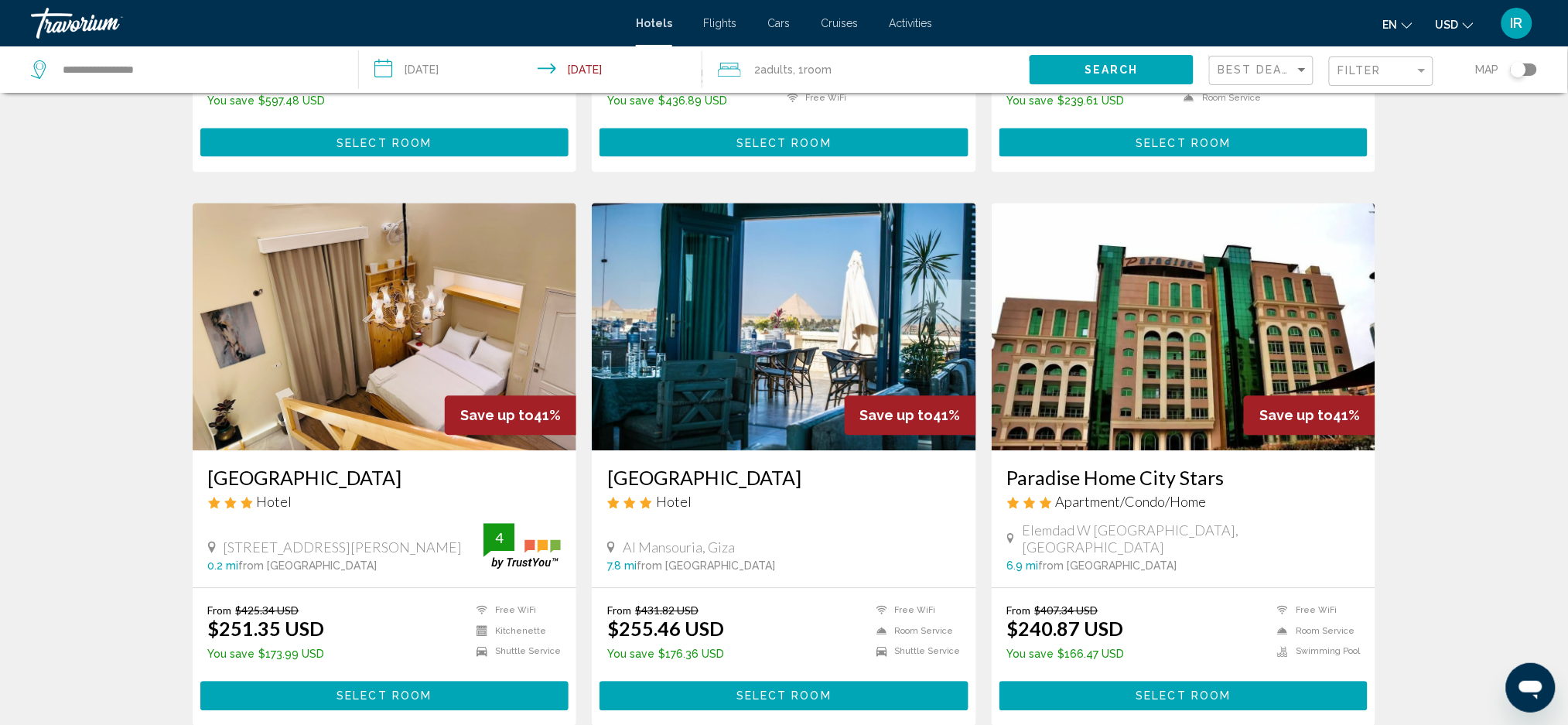
click at [1129, 268] on img "Main content" at bounding box center [1184, 326] width 384 height 247
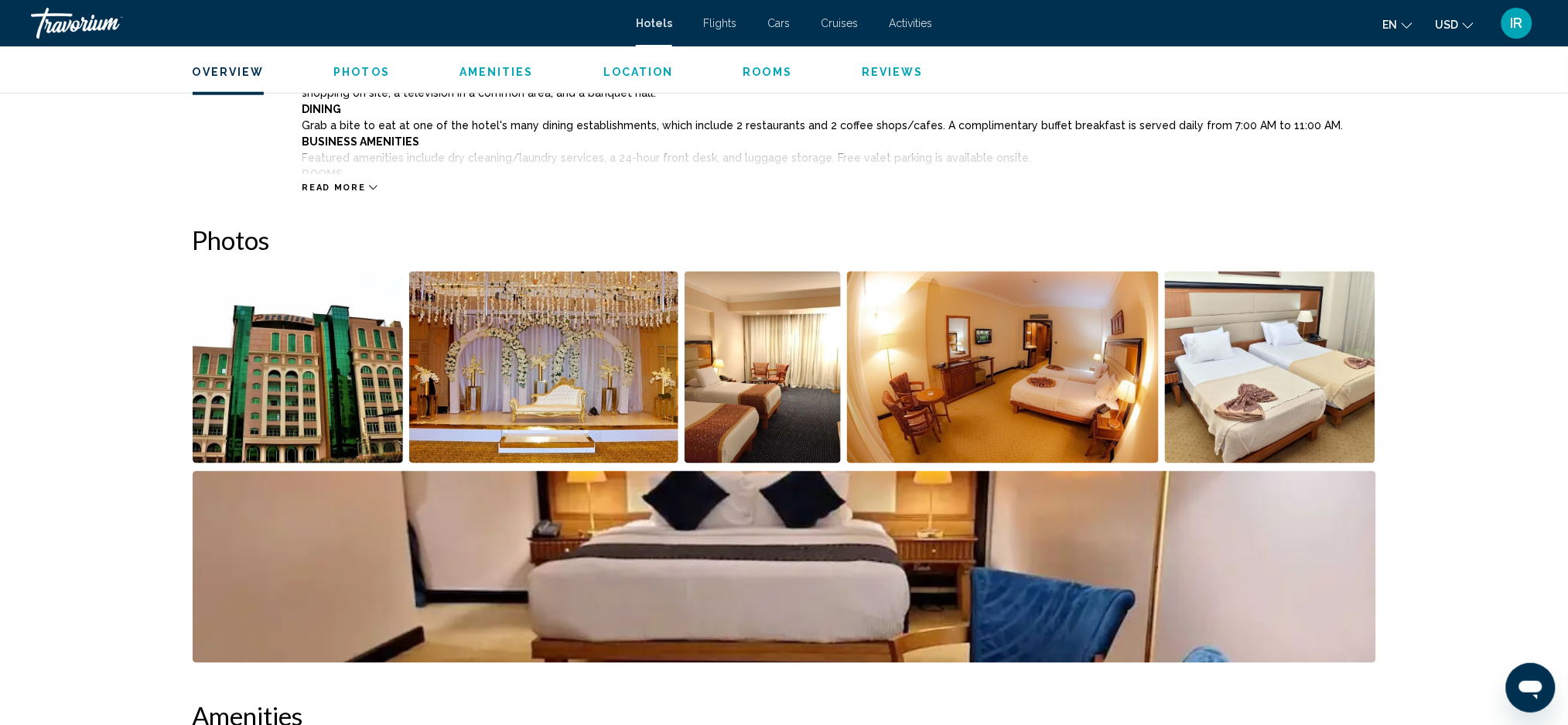
scroll to position [616, 0]
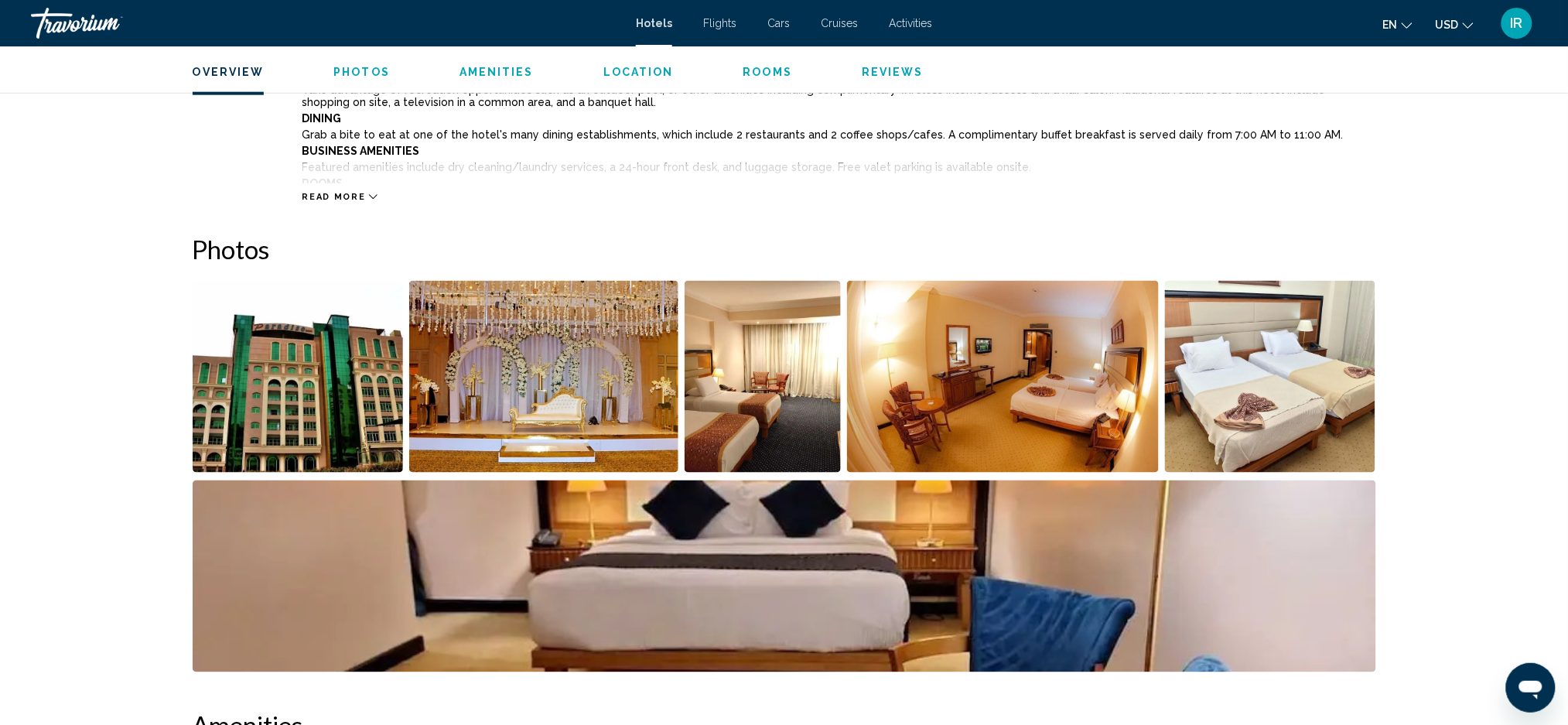
click at [237, 406] on img "Open full-screen image slider" at bounding box center [298, 377] width 211 height 192
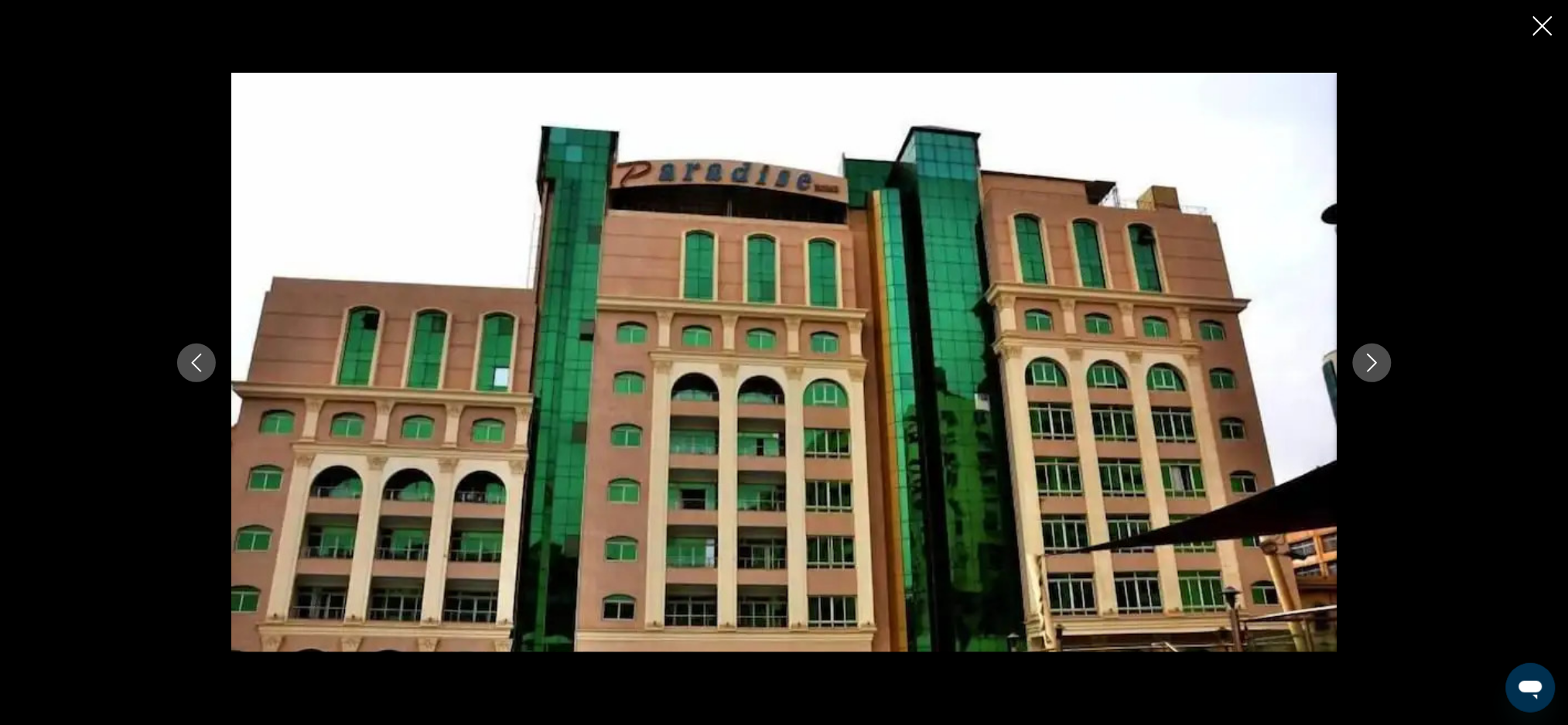
click at [178, 354] on button "Previous image" at bounding box center [197, 362] width 39 height 39
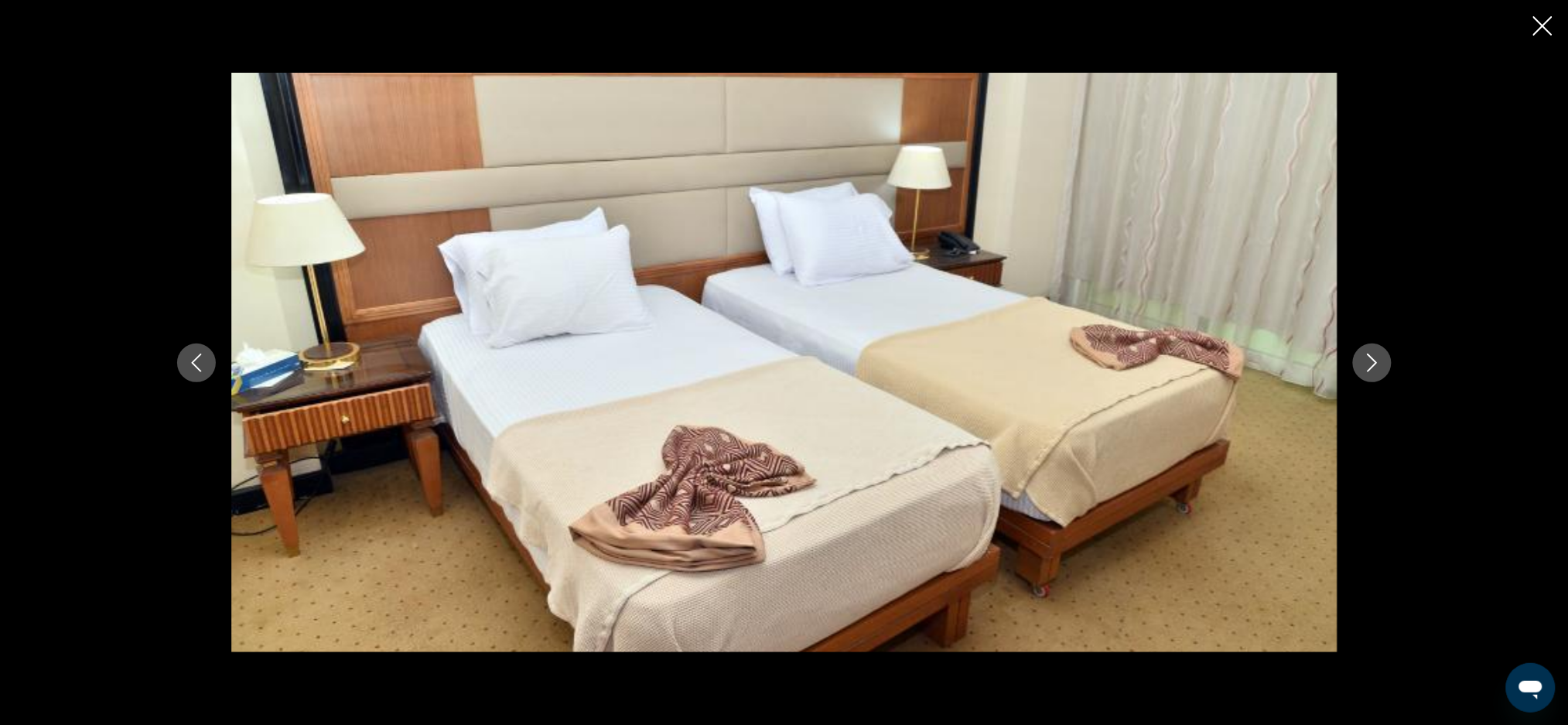
click at [188, 357] on icon "Previous image" at bounding box center [197, 362] width 18 height 18
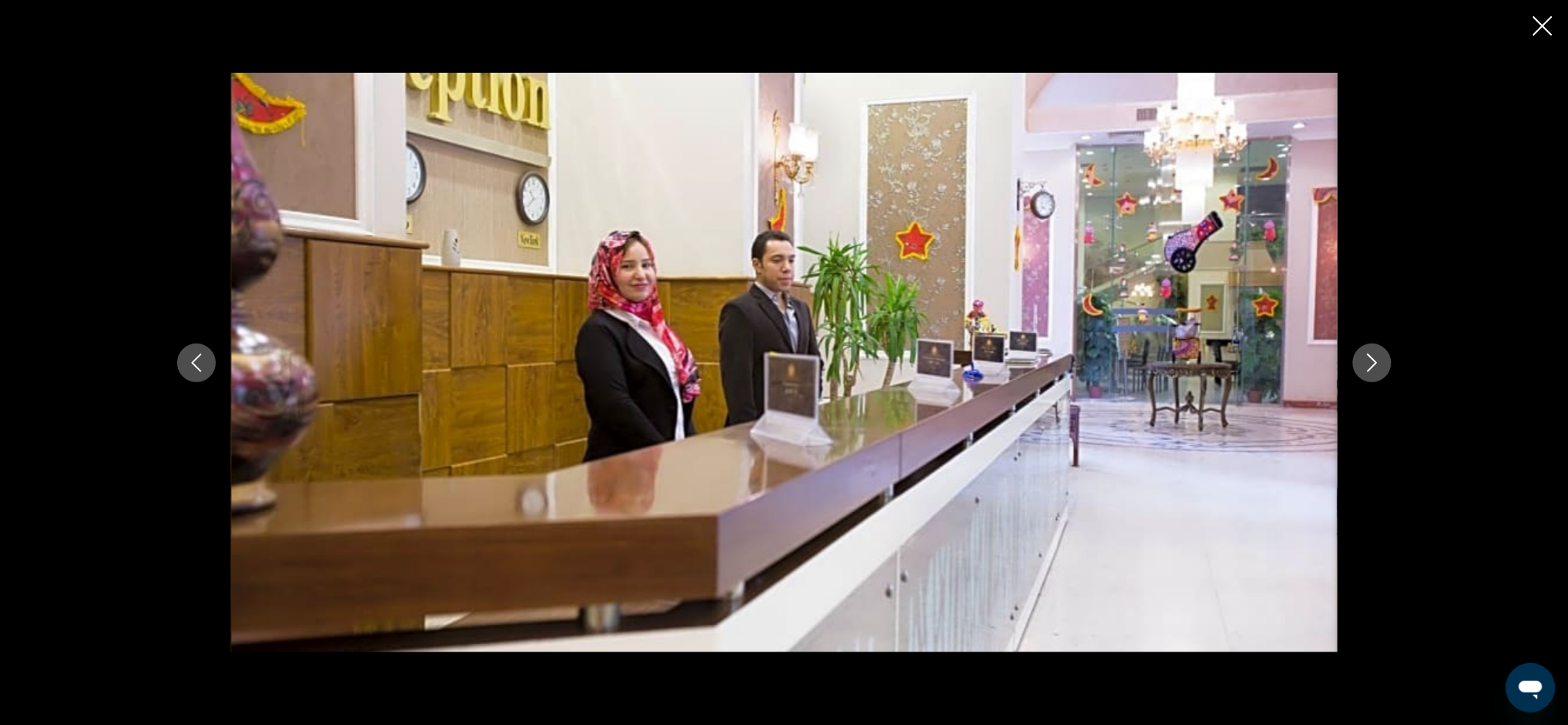
click at [190, 355] on icon "Previous image" at bounding box center [197, 362] width 18 height 18
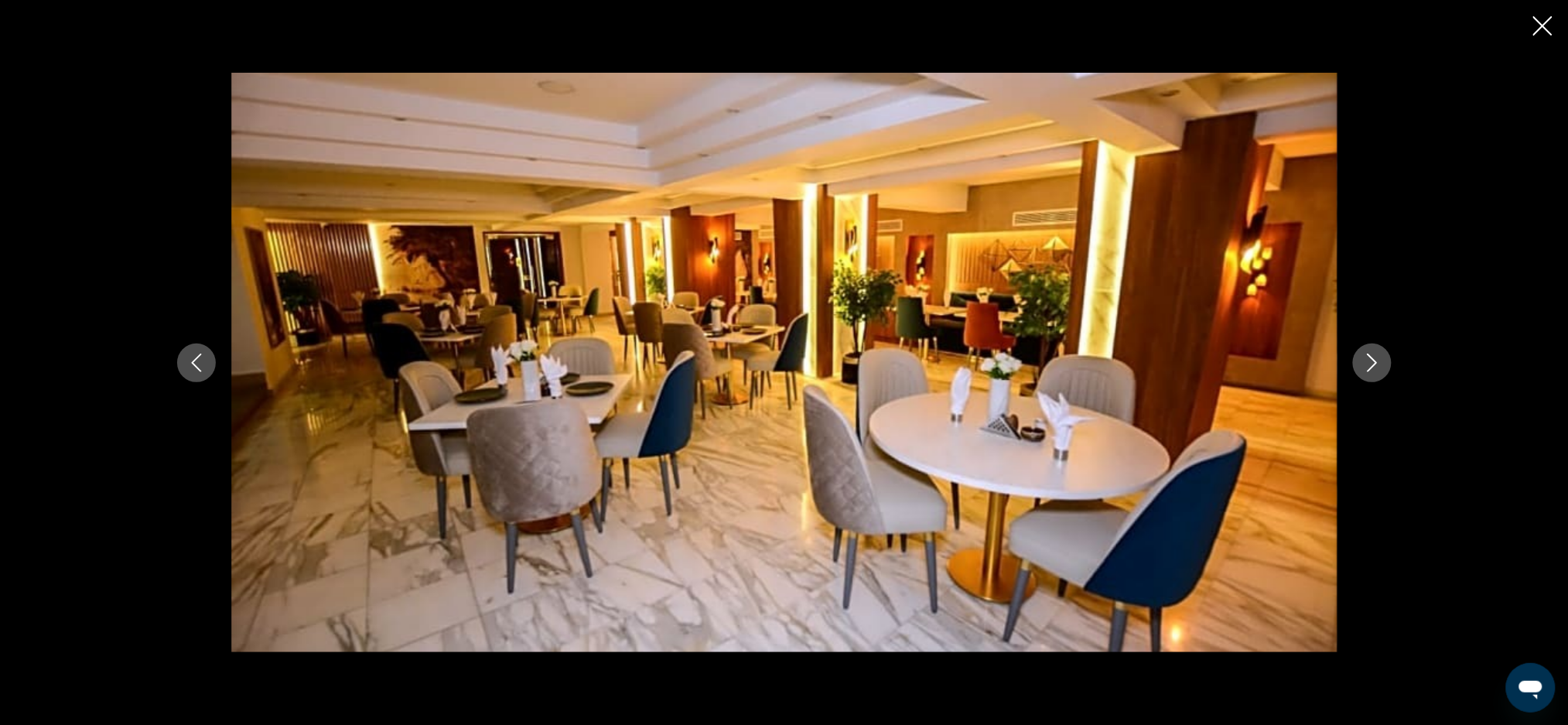
click at [184, 375] on button "Previous image" at bounding box center [197, 362] width 39 height 39
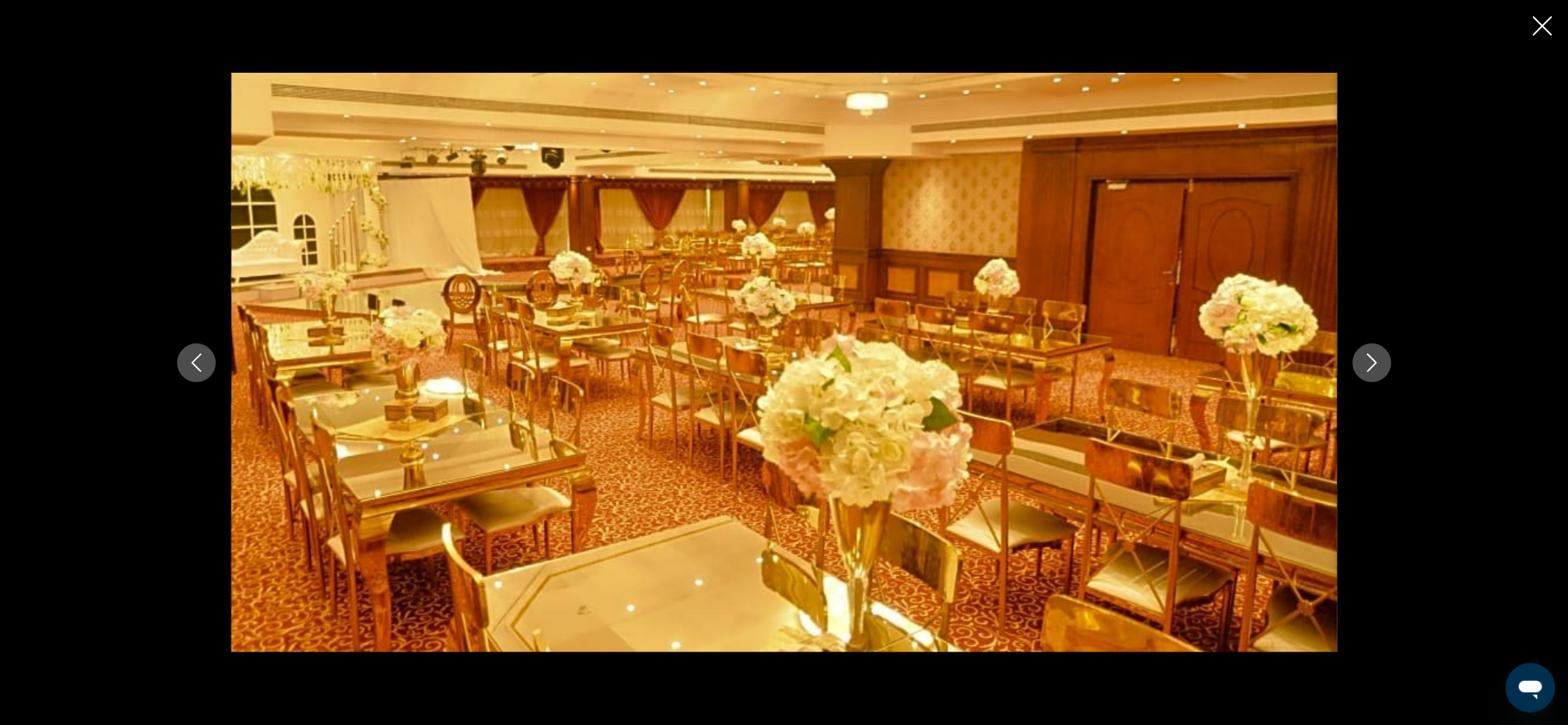
click at [193, 361] on icon "Previous image" at bounding box center [196, 362] width 10 height 18
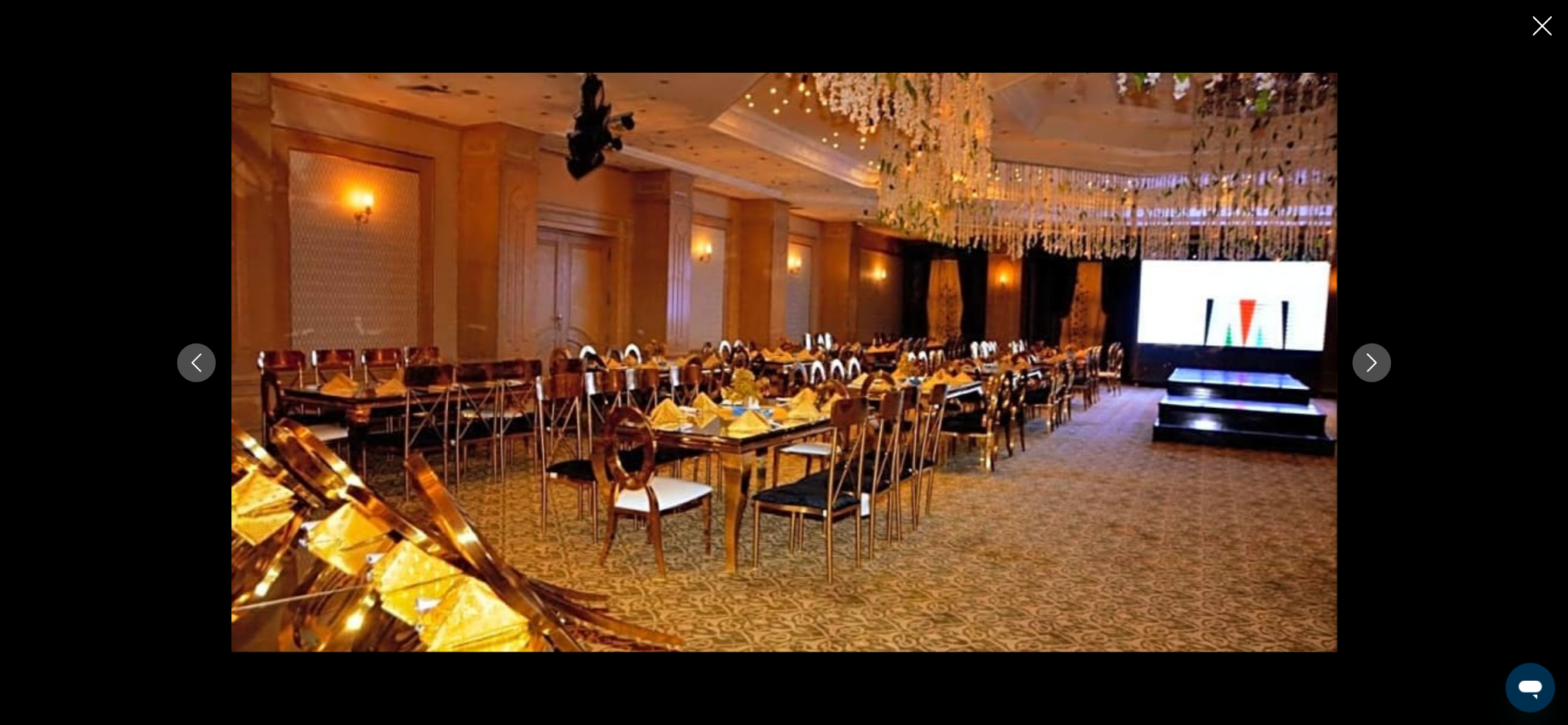
click at [183, 367] on button "Previous image" at bounding box center [197, 362] width 39 height 39
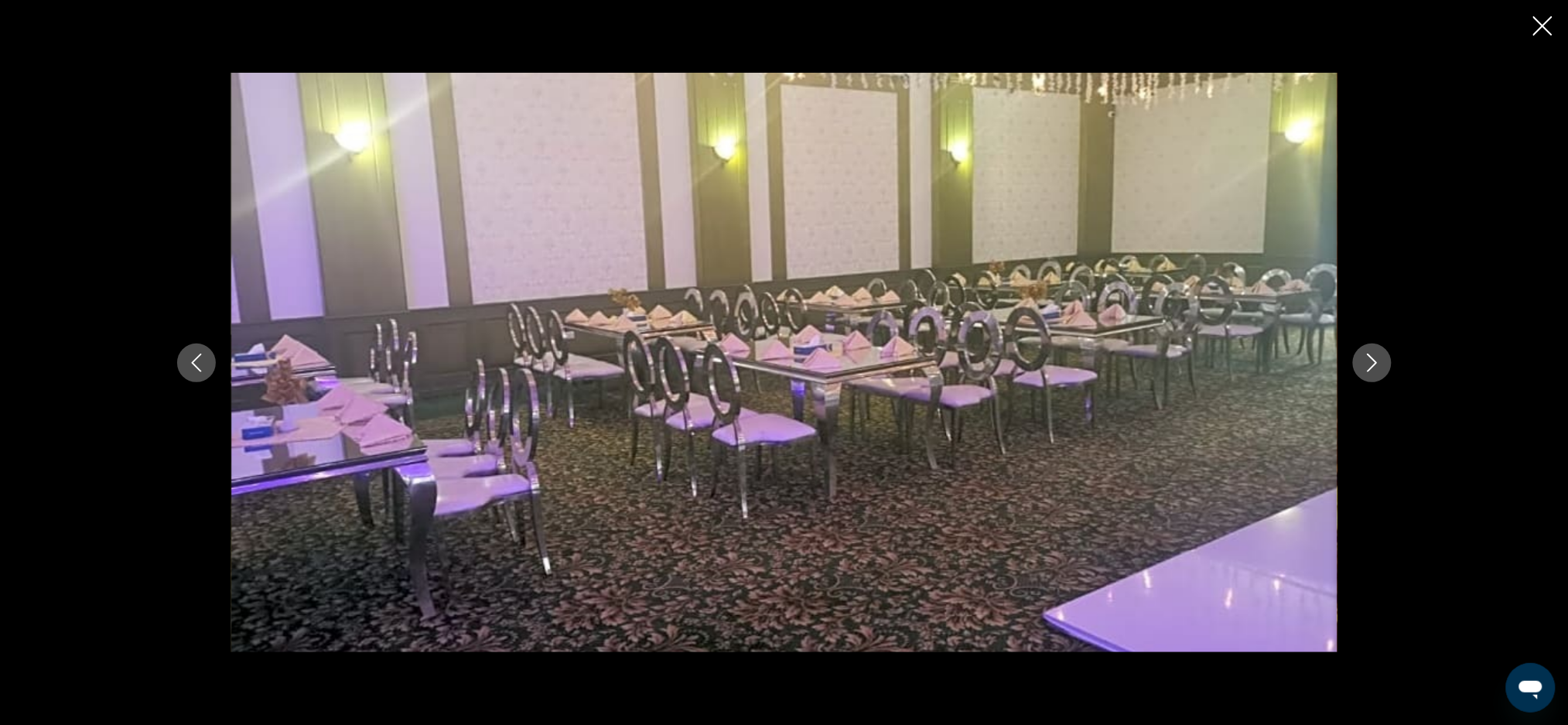
click at [184, 362] on button "Previous image" at bounding box center [197, 362] width 39 height 39
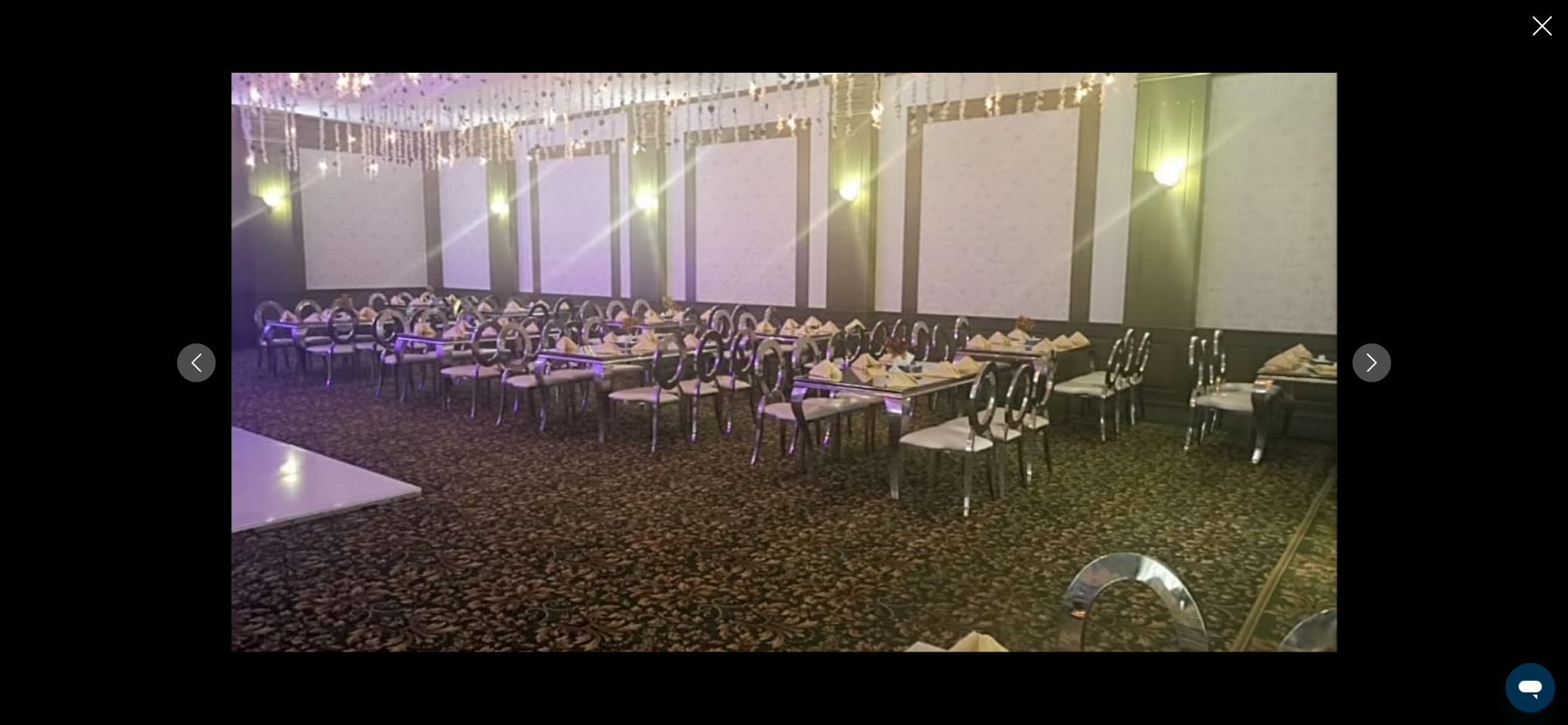
click at [188, 357] on icon "Previous image" at bounding box center [197, 362] width 18 height 18
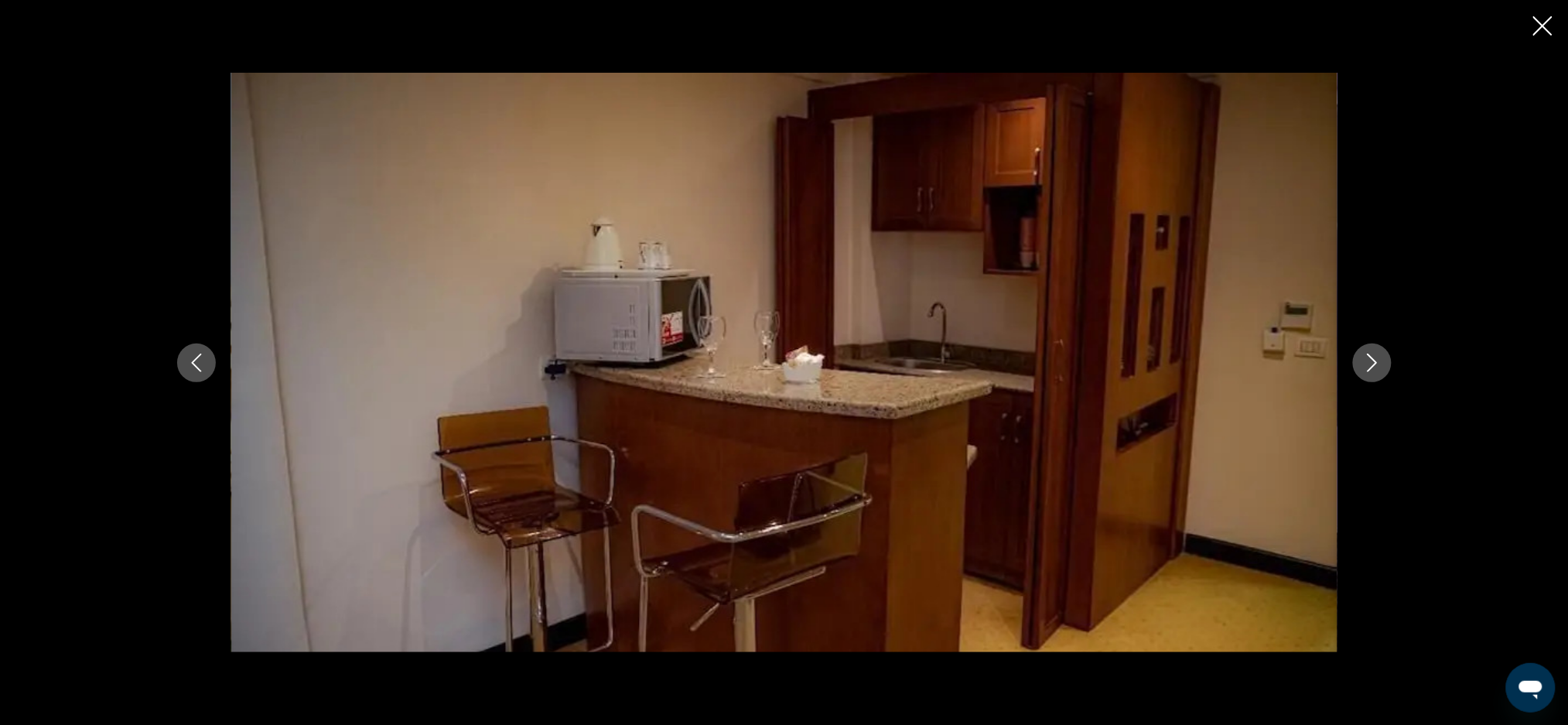
click at [188, 367] on icon "Previous image" at bounding box center [197, 362] width 18 height 18
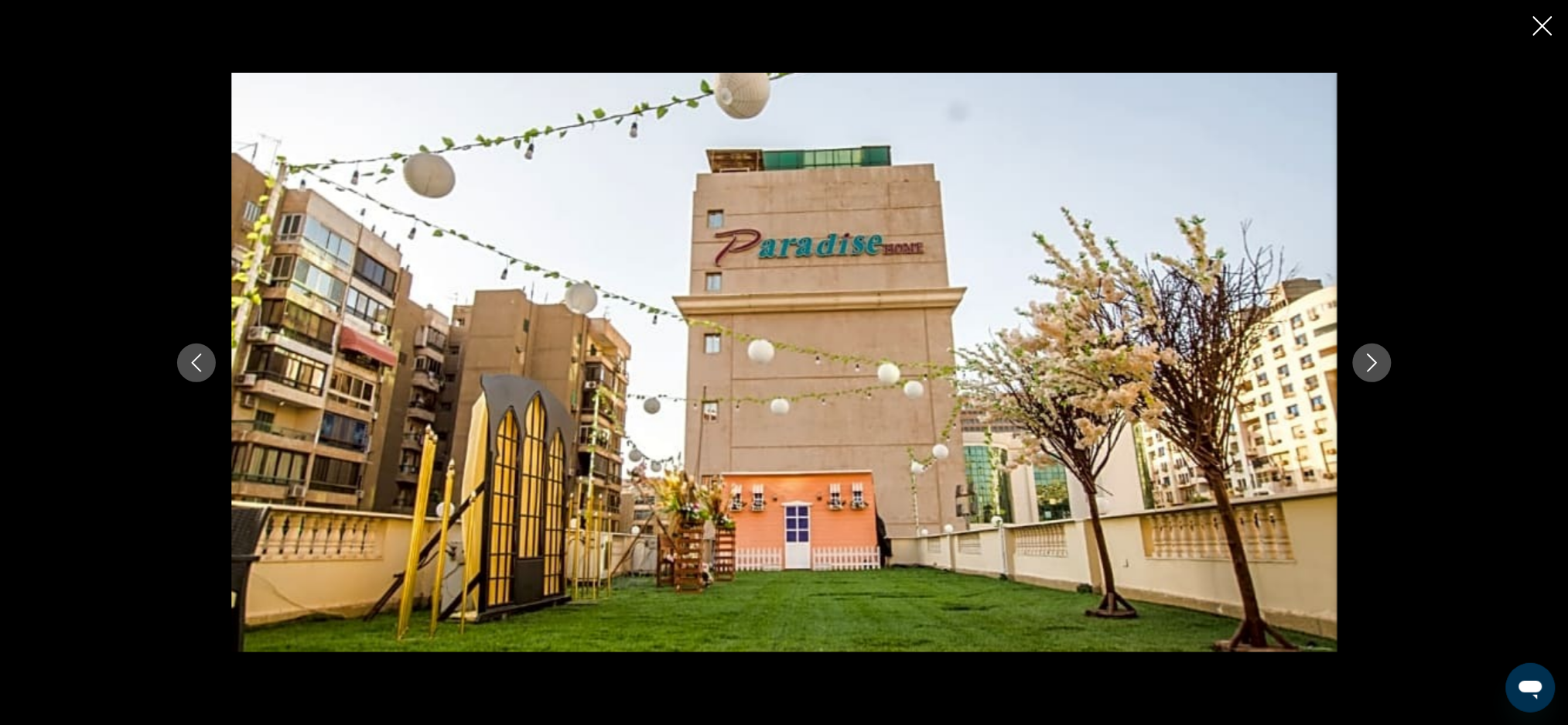
click at [191, 366] on icon "Previous image" at bounding box center [197, 362] width 18 height 18
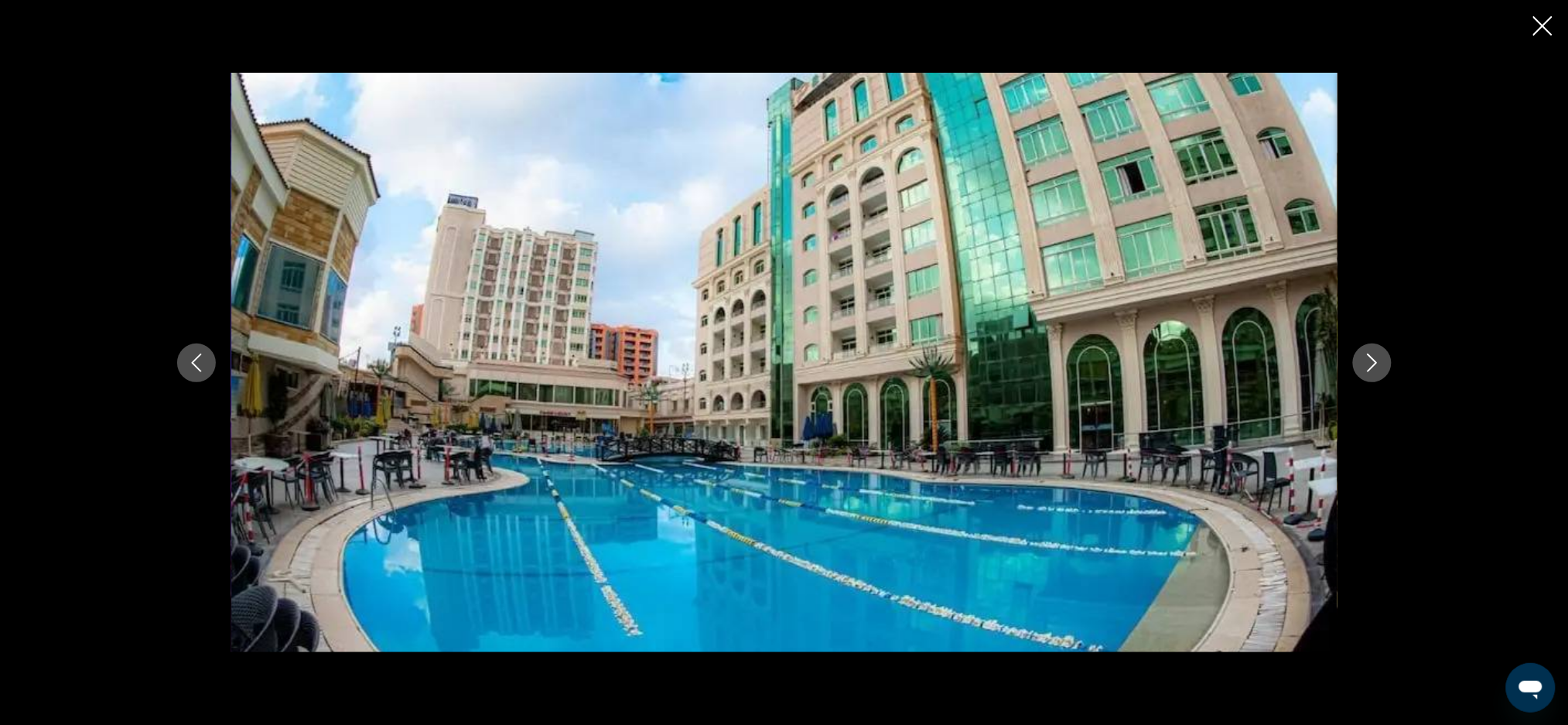
click at [188, 364] on icon "Previous image" at bounding box center [197, 362] width 18 height 18
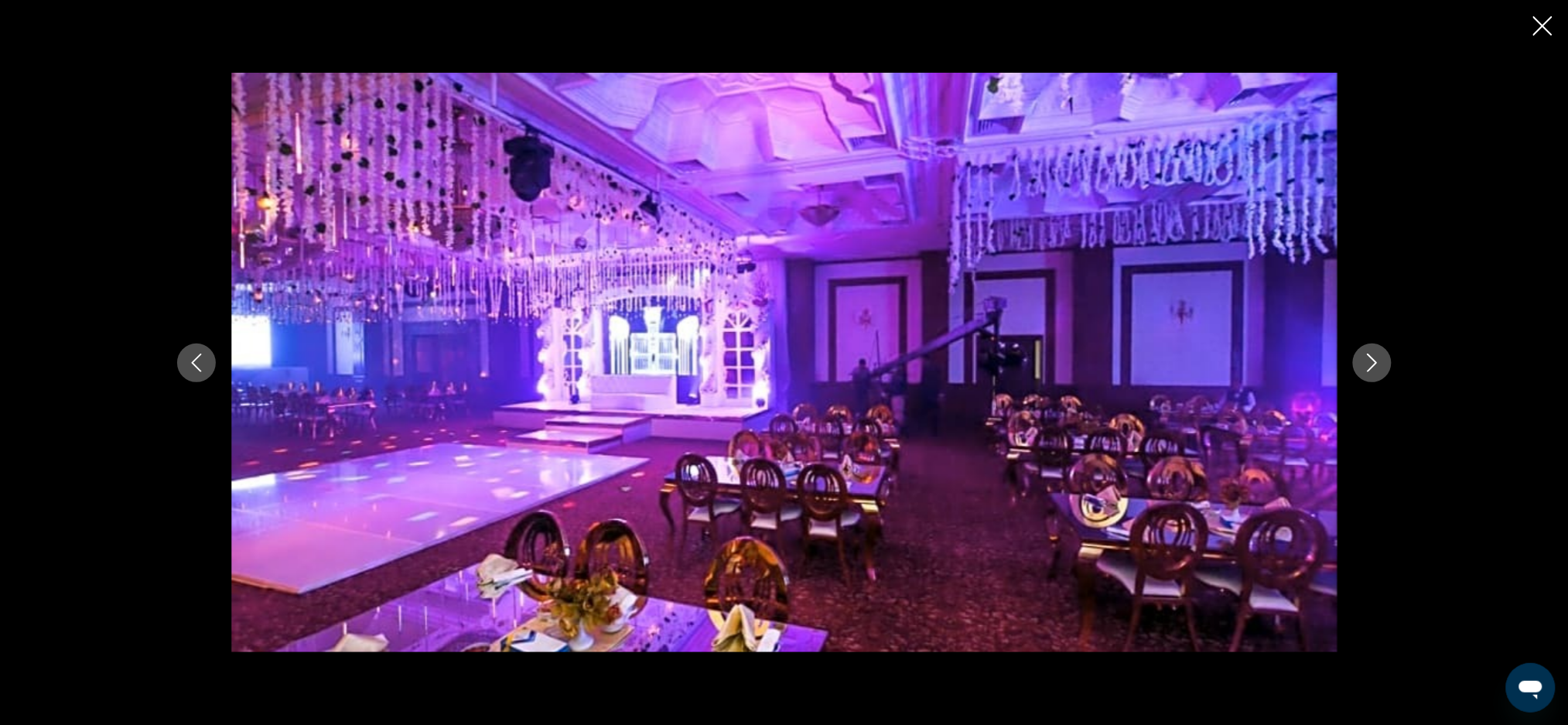
click at [186, 359] on button "Previous image" at bounding box center [197, 362] width 39 height 39
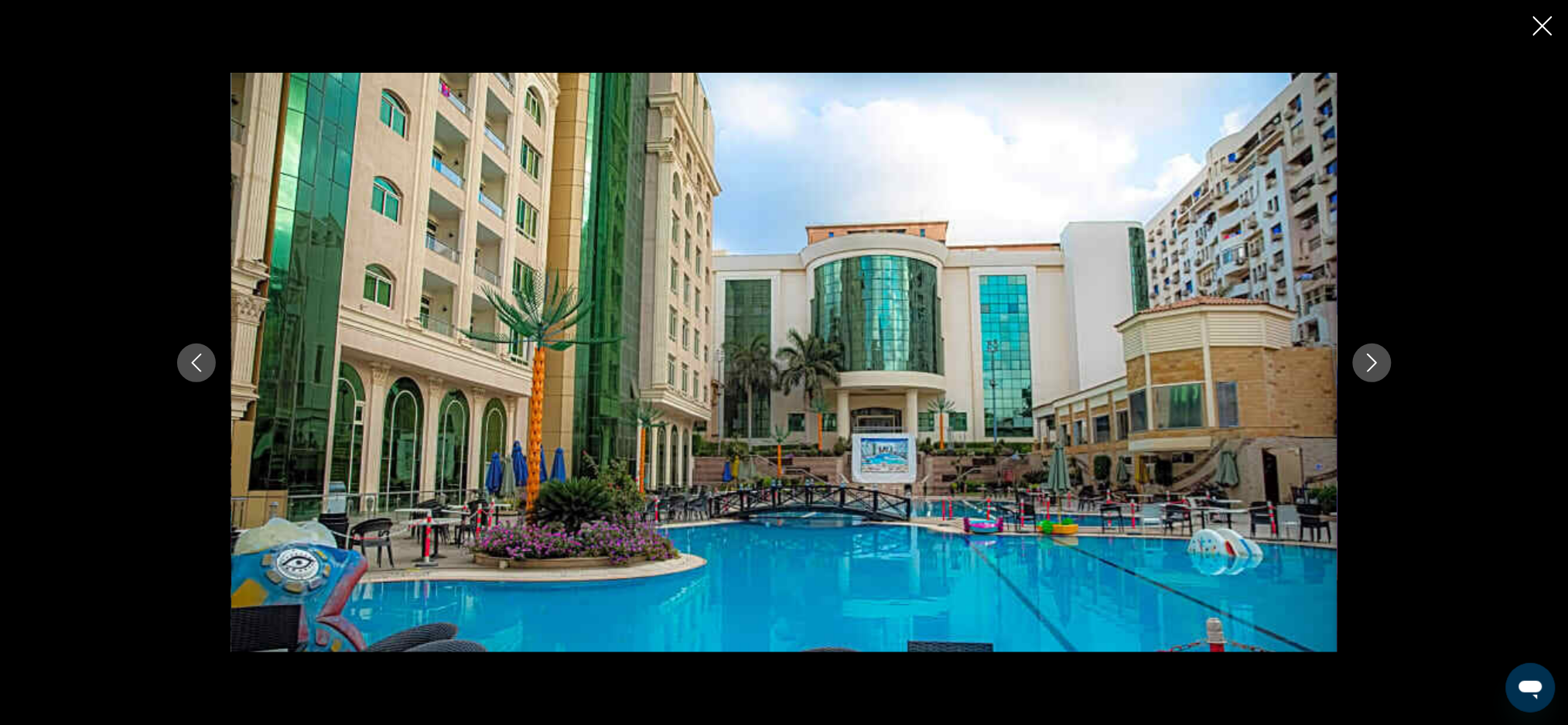
click at [180, 366] on button "Previous image" at bounding box center [197, 362] width 39 height 39
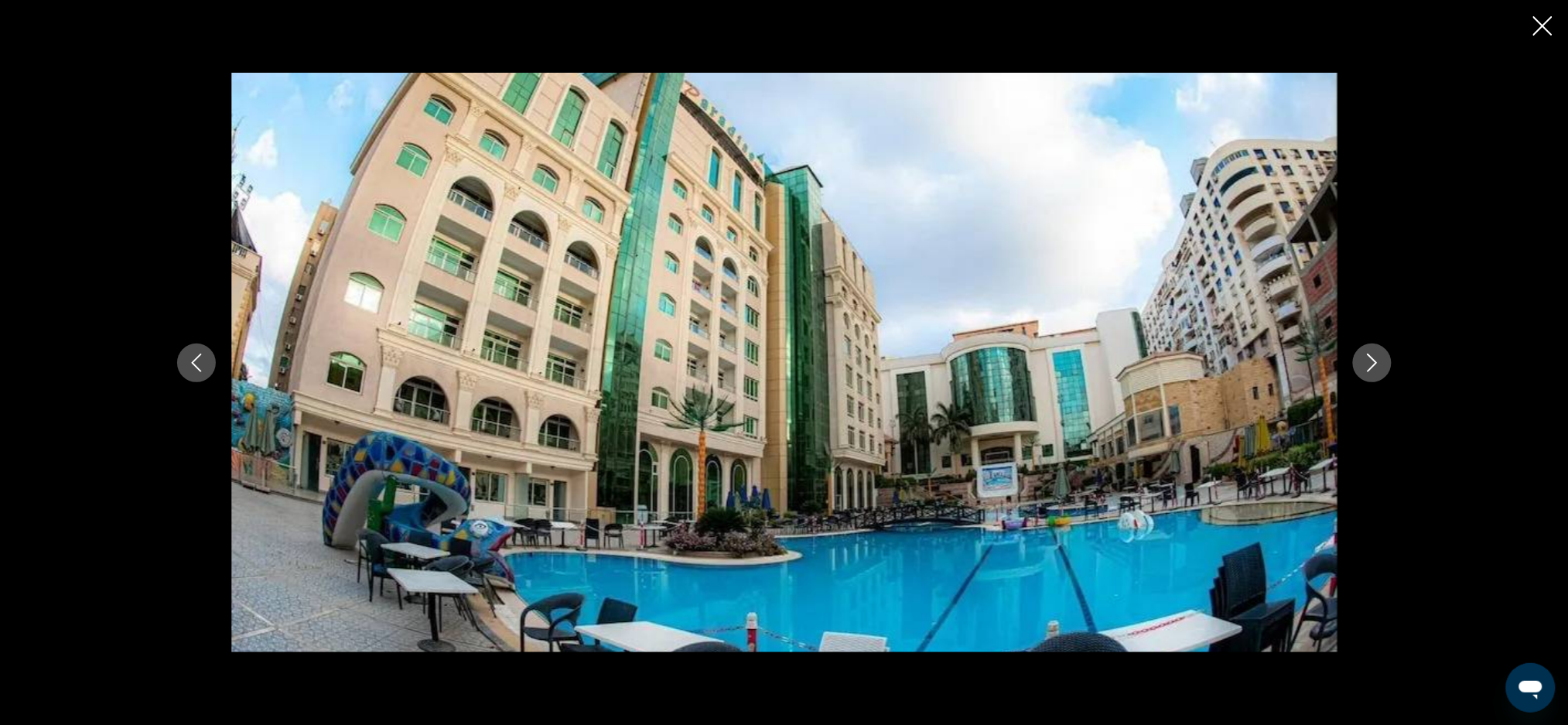
click at [200, 378] on button "Previous image" at bounding box center [197, 362] width 39 height 39
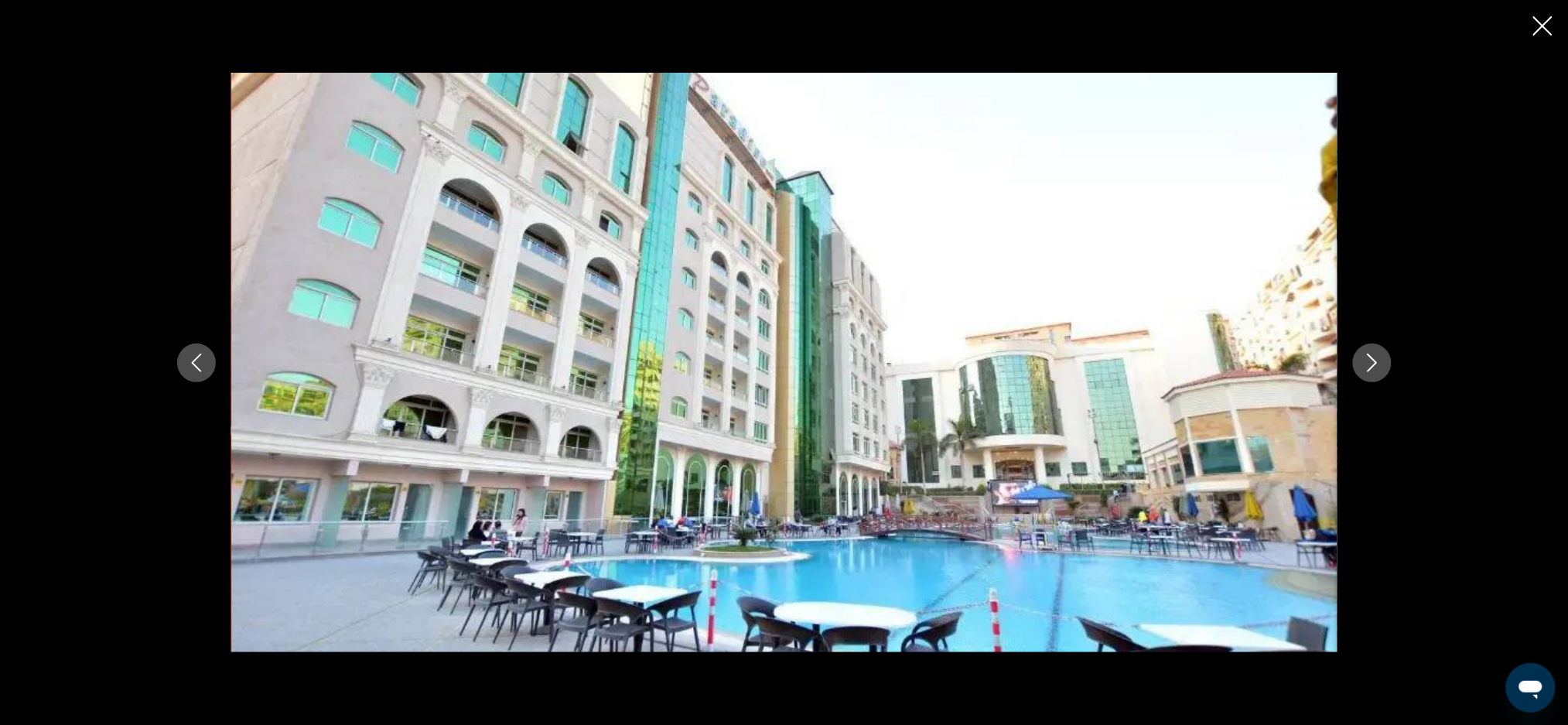
click at [1553, 34] on icon "Close slideshow" at bounding box center [1542, 25] width 19 height 19
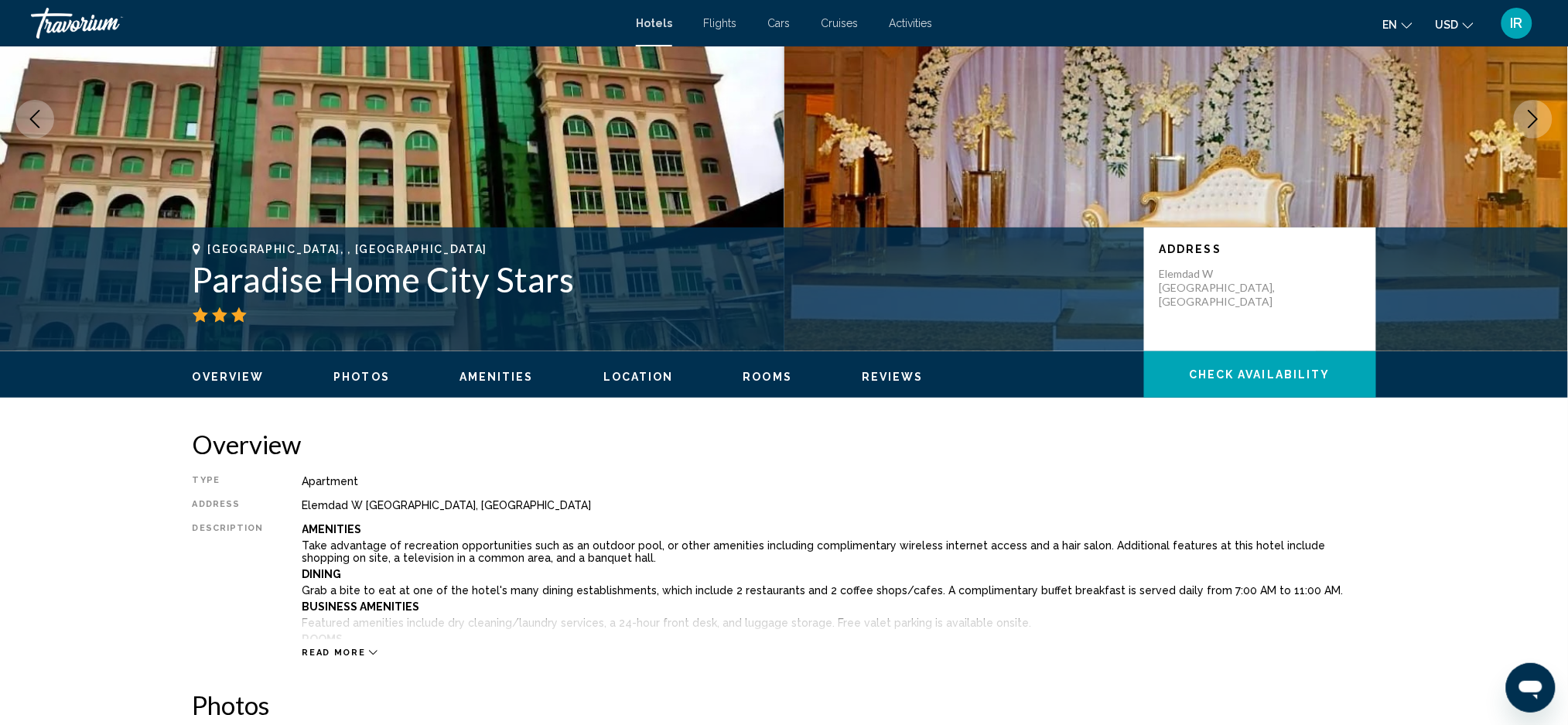
scroll to position [159, 0]
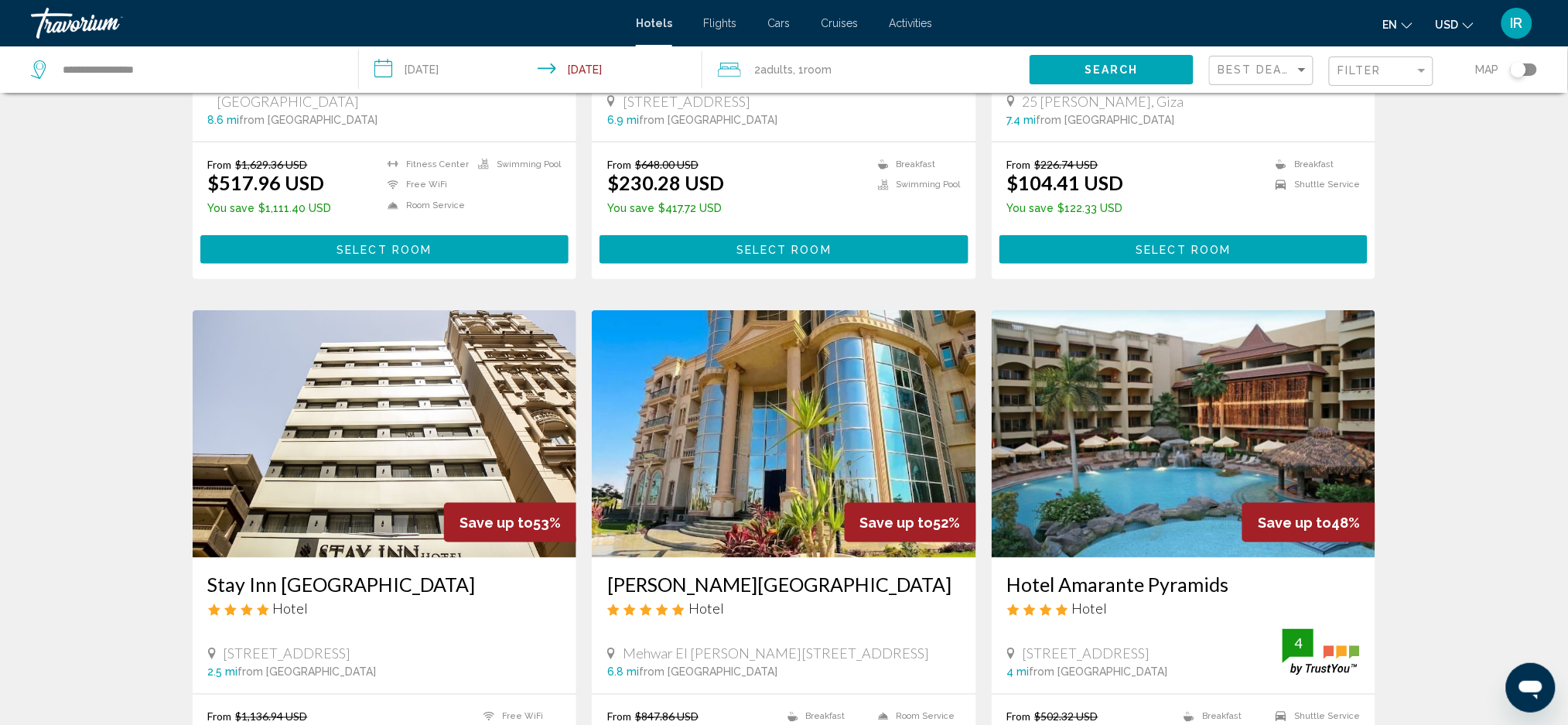
scroll to position [493, 0]
